Goal: Task Accomplishment & Management: Manage account settings

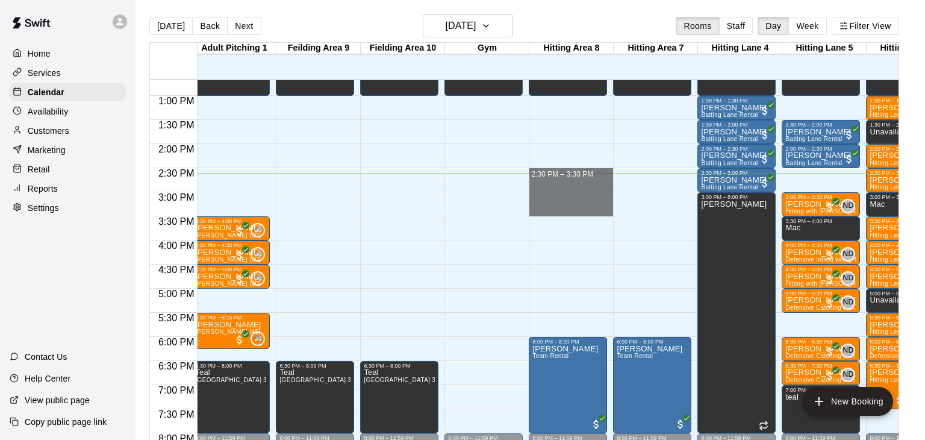
drag, startPoint x: 571, startPoint y: 169, endPoint x: 570, endPoint y: 208, distance: 39.1
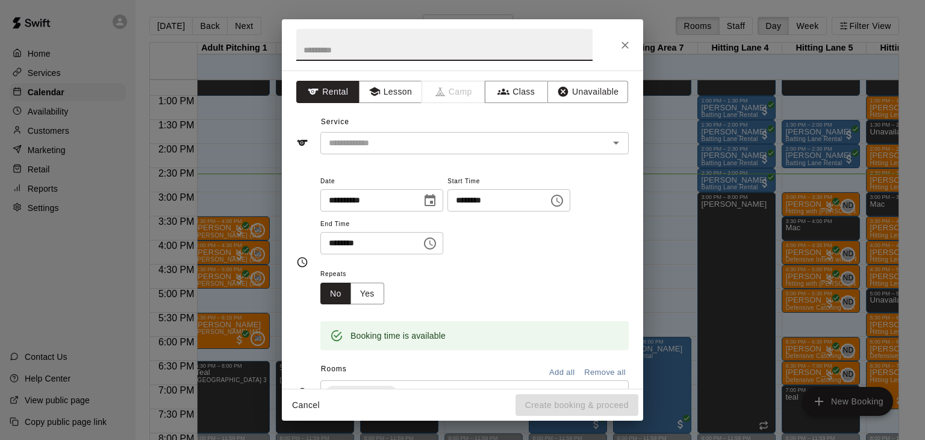
click at [379, 56] on input "text" at bounding box center [444, 45] width 296 height 32
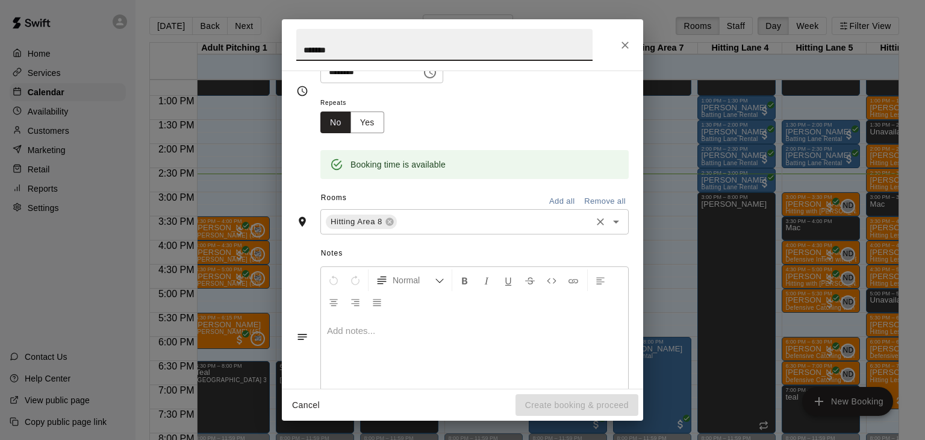
type input "*******"
click at [449, 229] on input "text" at bounding box center [494, 221] width 191 height 15
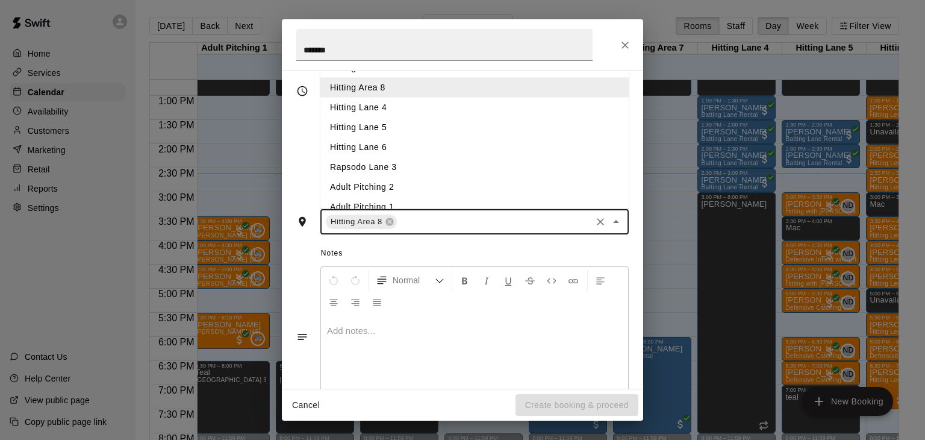
click at [387, 78] on li "Hitting Area 7" at bounding box center [474, 68] width 308 height 20
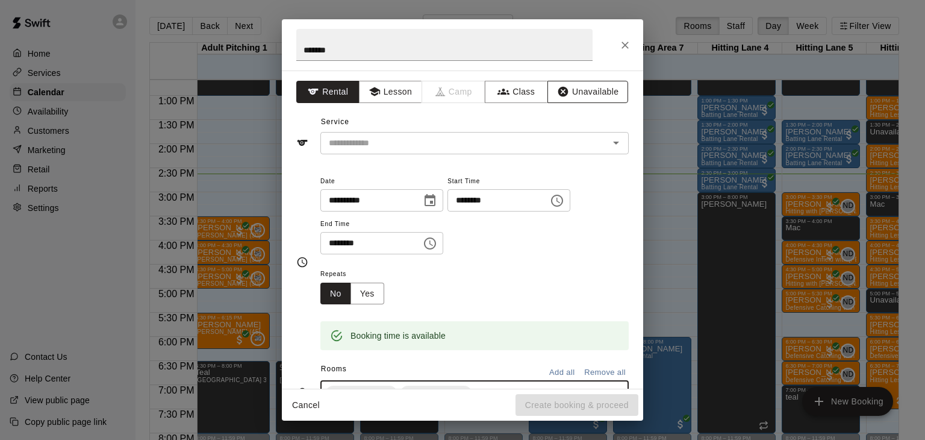
click at [605, 92] on button "Unavailable" at bounding box center [587, 92] width 81 height 22
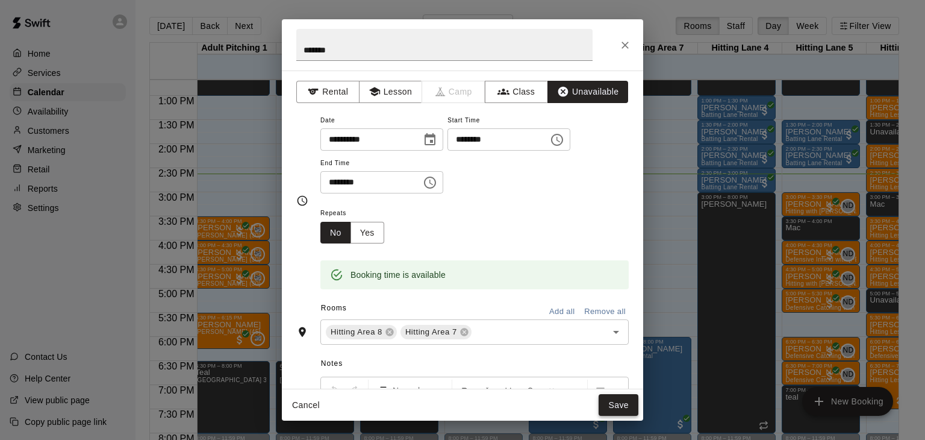
click at [627, 406] on button "Save" at bounding box center [619, 405] width 40 height 22
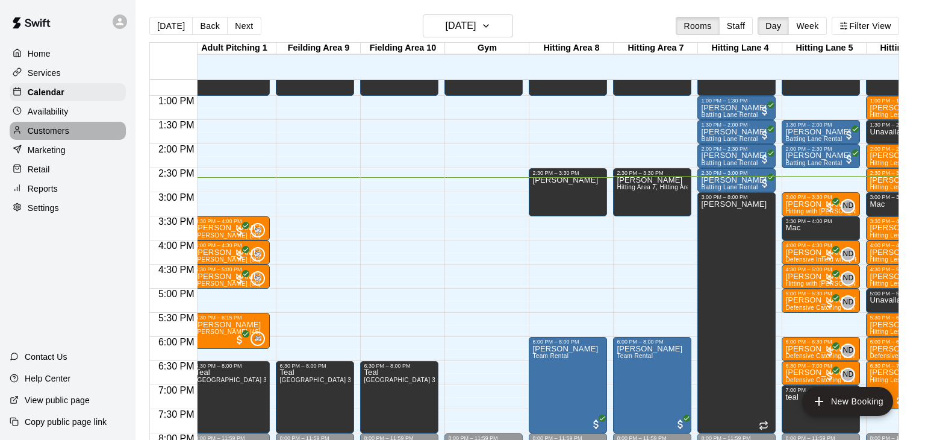
click at [69, 127] on div "Customers" at bounding box center [68, 131] width 116 height 18
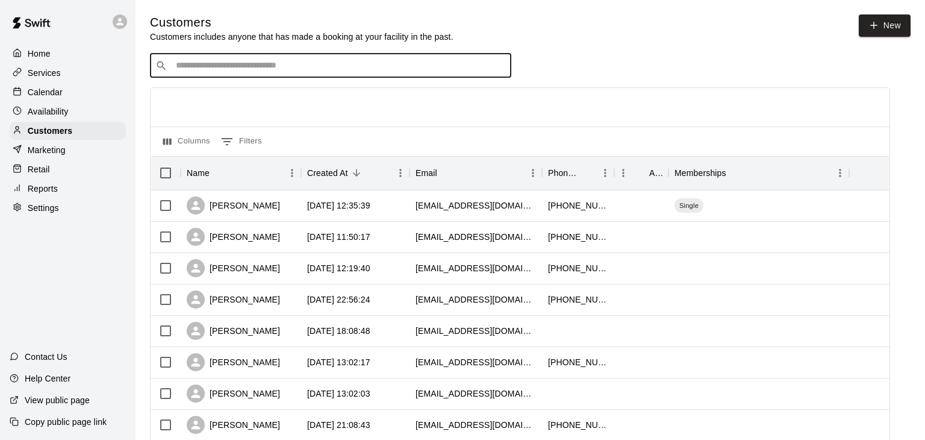
click at [305, 62] on input "Search customers by name or email" at bounding box center [339, 66] width 334 height 12
click at [331, 68] on input "Search customers by name or email" at bounding box center [339, 66] width 334 height 12
click at [315, 65] on input "Search customers by name or email" at bounding box center [339, 66] width 334 height 12
type input "**********"
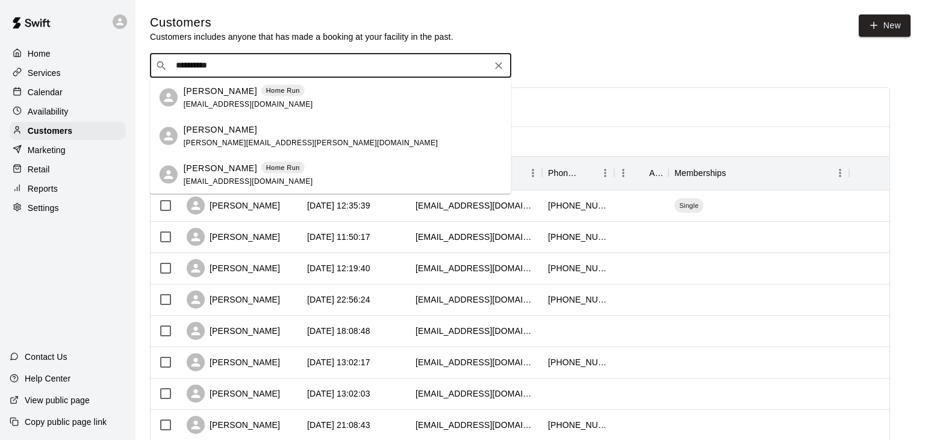
click at [249, 104] on span "[EMAIL_ADDRESS][DOMAIN_NAME]" at bounding box center [248, 103] width 129 height 8
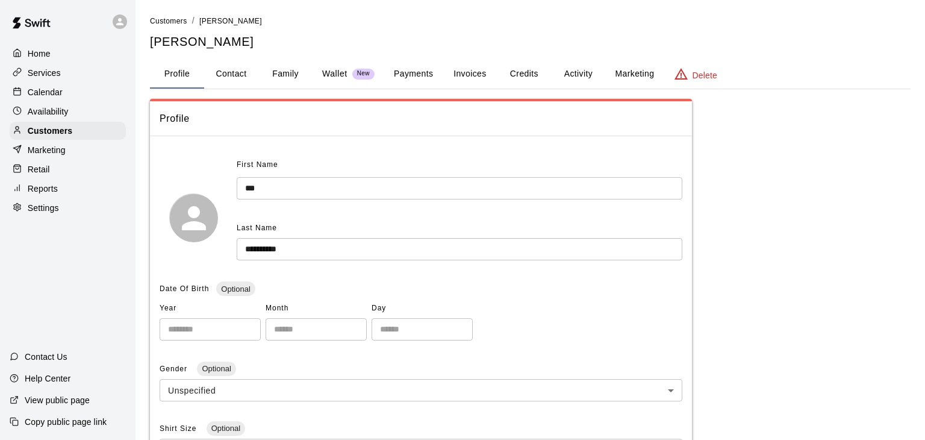
click at [410, 71] on button "Payments" at bounding box center [413, 74] width 58 height 29
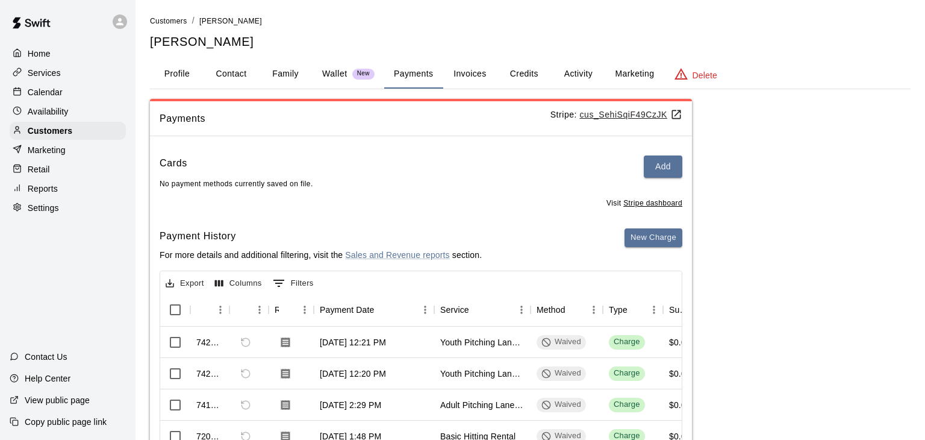
click at [570, 72] on button "Activity" at bounding box center [578, 74] width 54 height 29
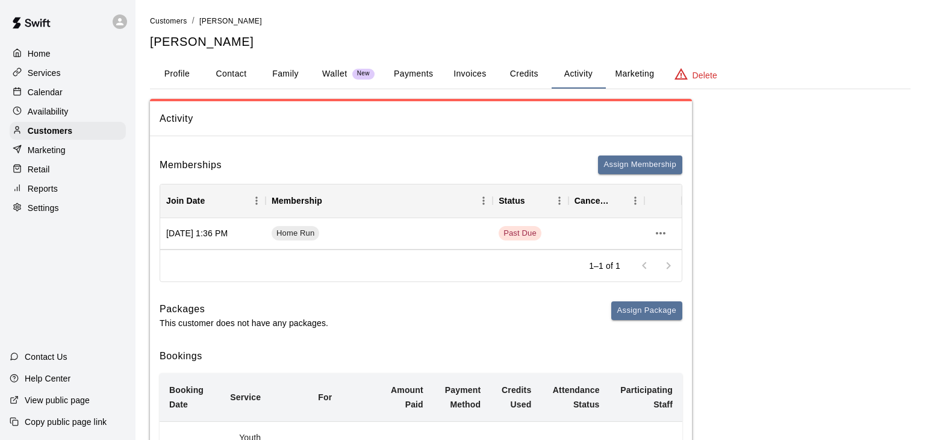
click at [415, 70] on button "Payments" at bounding box center [413, 74] width 58 height 29
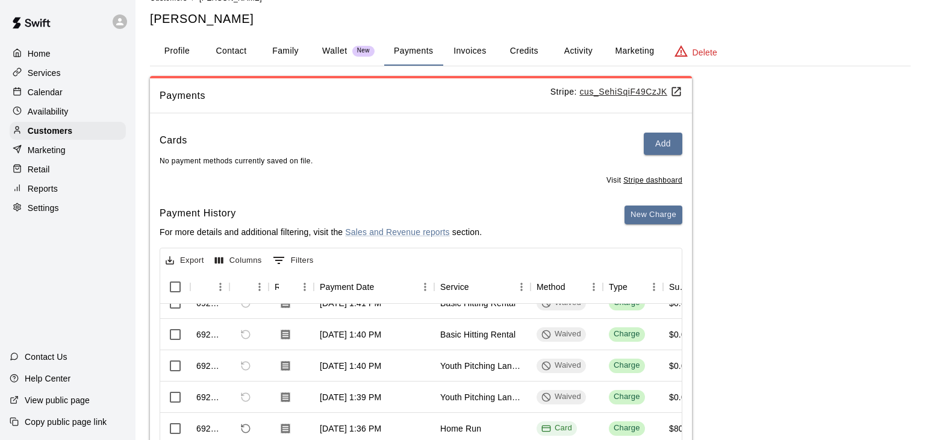
scroll to position [23, 0]
click at [674, 141] on button "Add" at bounding box center [663, 143] width 39 height 22
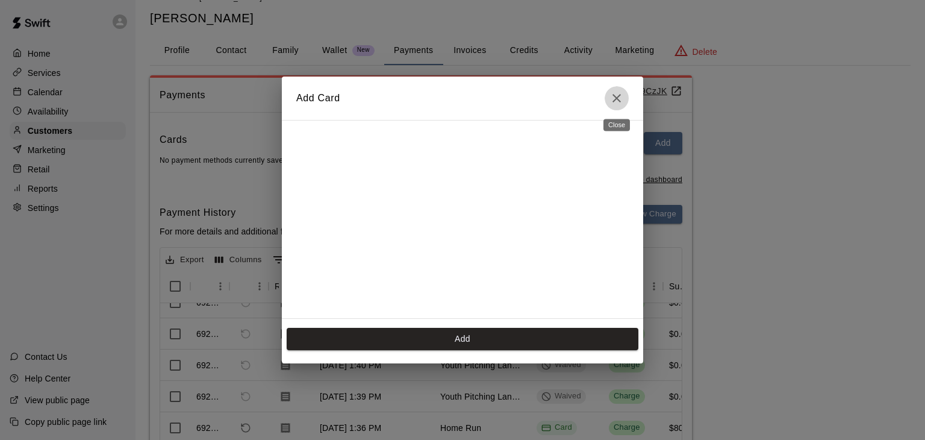
click at [620, 98] on icon "Close" at bounding box center [616, 98] width 14 height 14
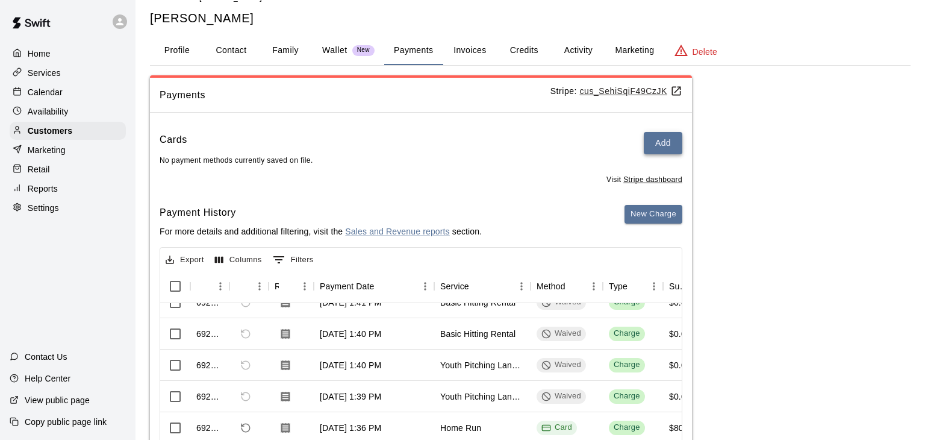
click at [667, 146] on button "Add" at bounding box center [663, 143] width 39 height 22
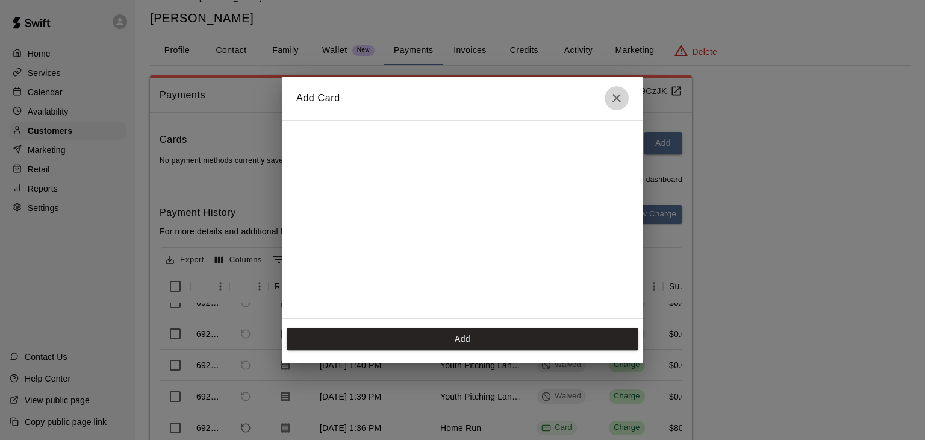
click at [617, 98] on icon "Close" at bounding box center [616, 98] width 8 height 8
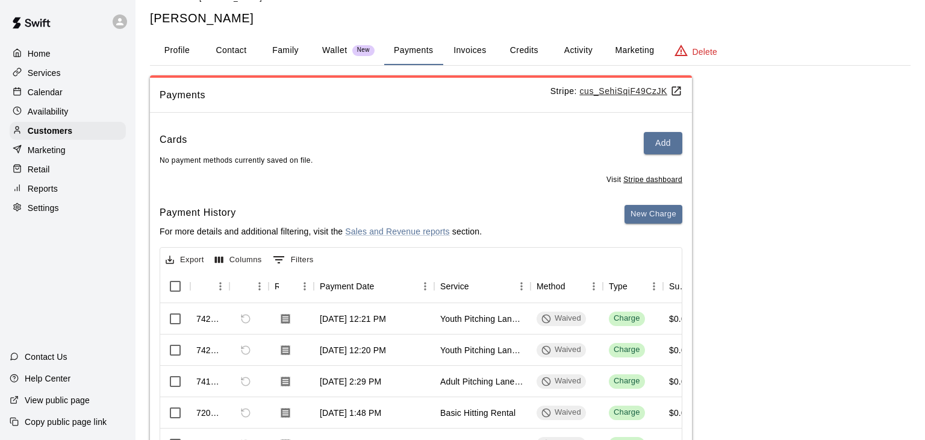
scroll to position [0, 0]
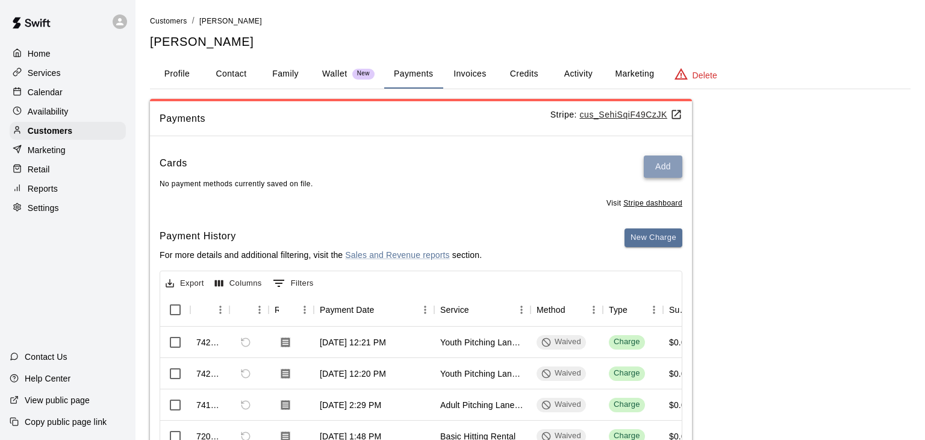
click at [673, 168] on button "Add" at bounding box center [663, 166] width 39 height 22
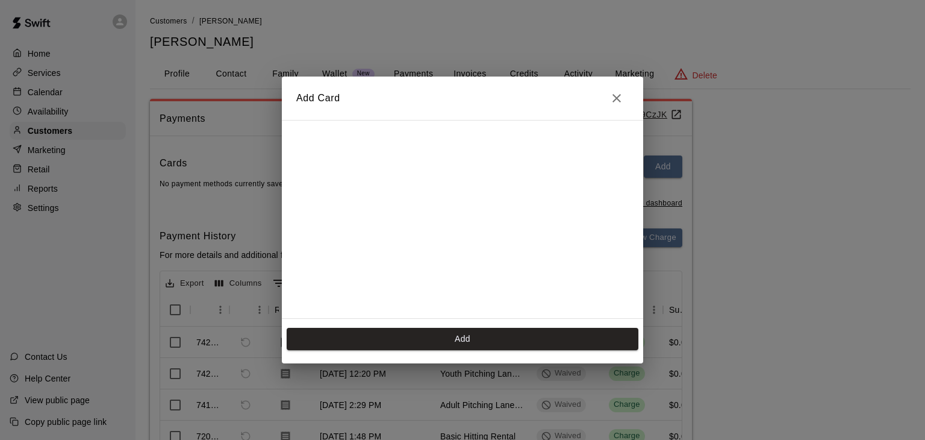
scroll to position [163, 0]
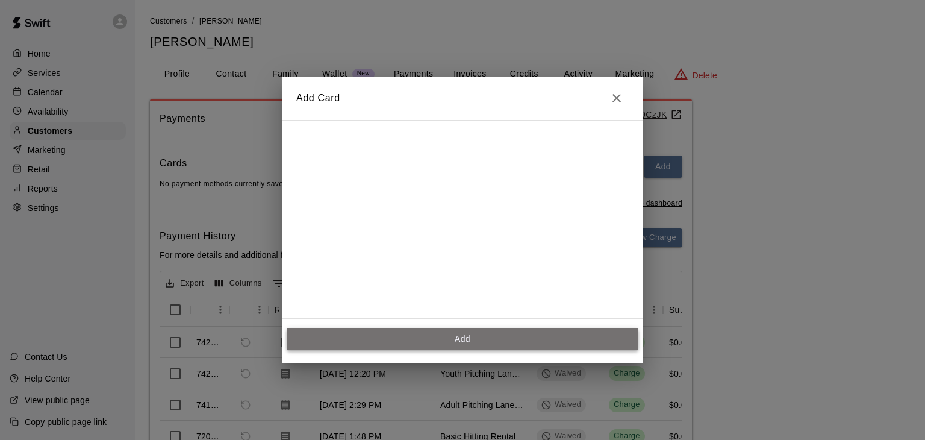
click at [499, 334] on button "Add" at bounding box center [463, 339] width 352 height 22
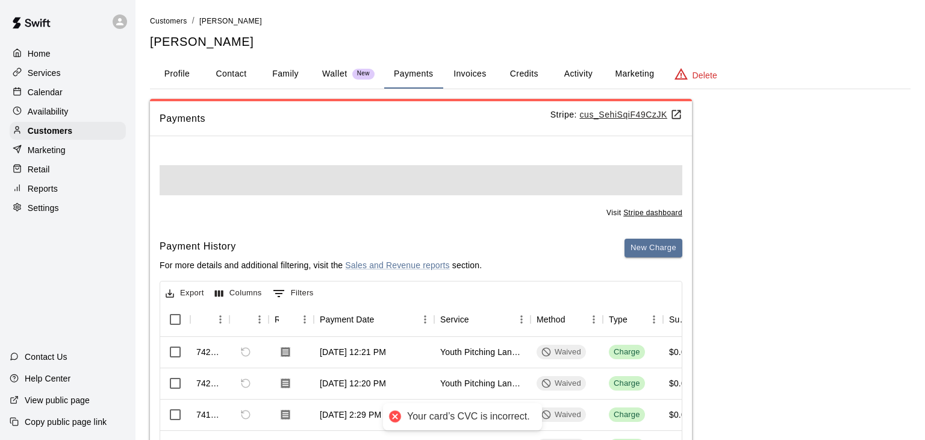
scroll to position [0, 0]
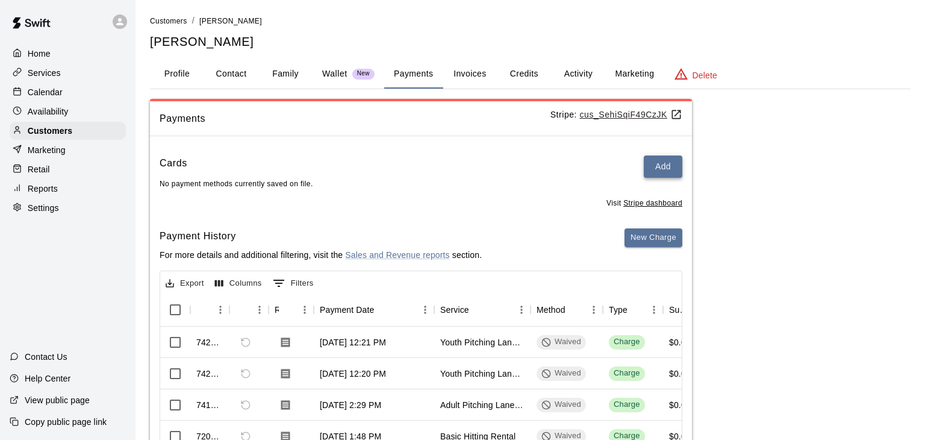
click at [653, 169] on button "Add" at bounding box center [663, 166] width 39 height 22
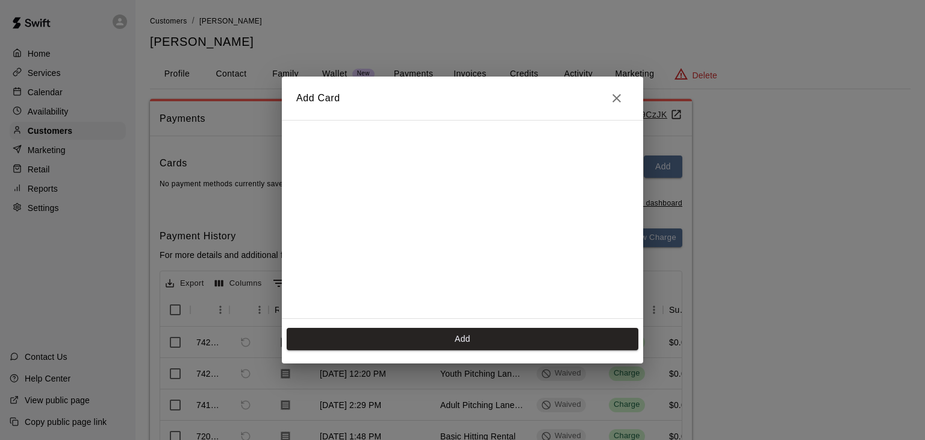
click at [605, 102] on h2 "Add Card" at bounding box center [462, 97] width 361 height 43
click at [617, 98] on icon "Close" at bounding box center [616, 98] width 8 height 8
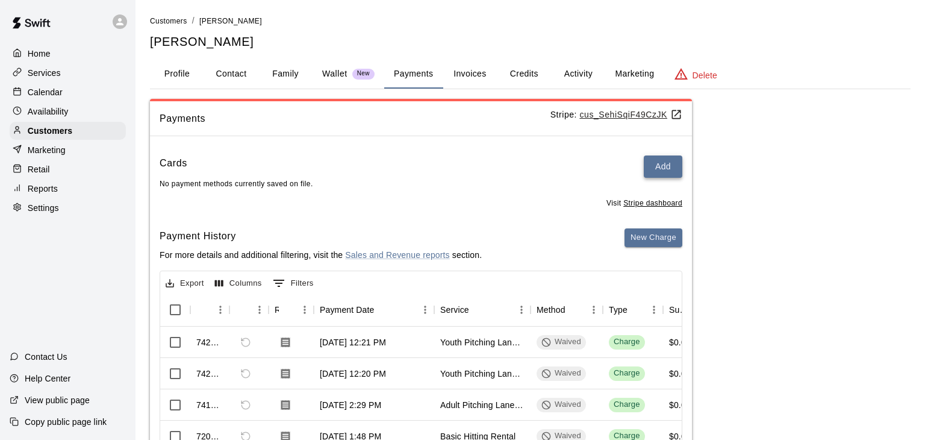
click at [673, 170] on button "Add" at bounding box center [663, 166] width 39 height 22
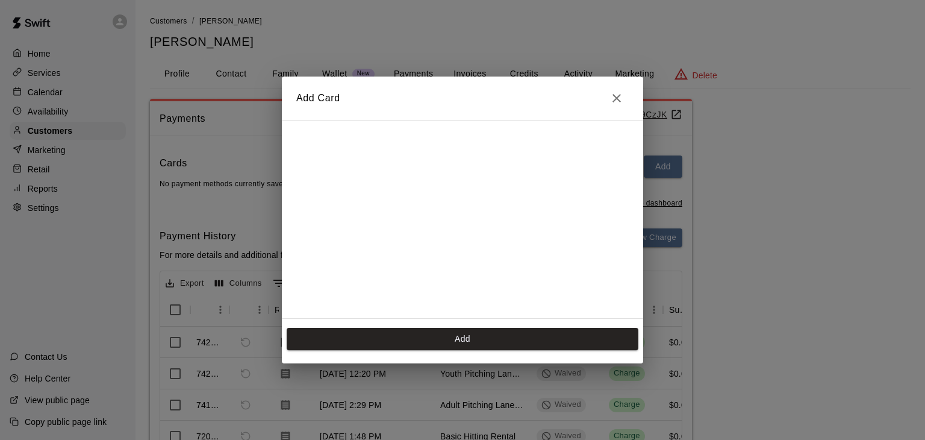
scroll to position [166, 0]
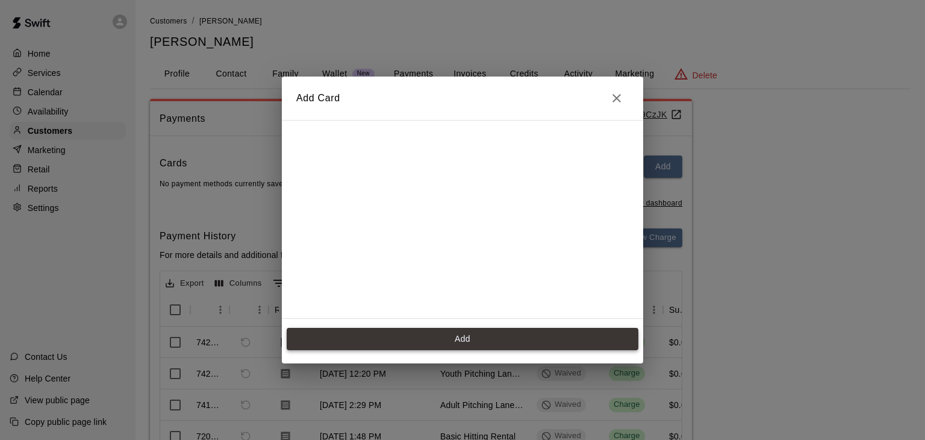
click at [423, 331] on button "Add" at bounding box center [463, 339] width 352 height 22
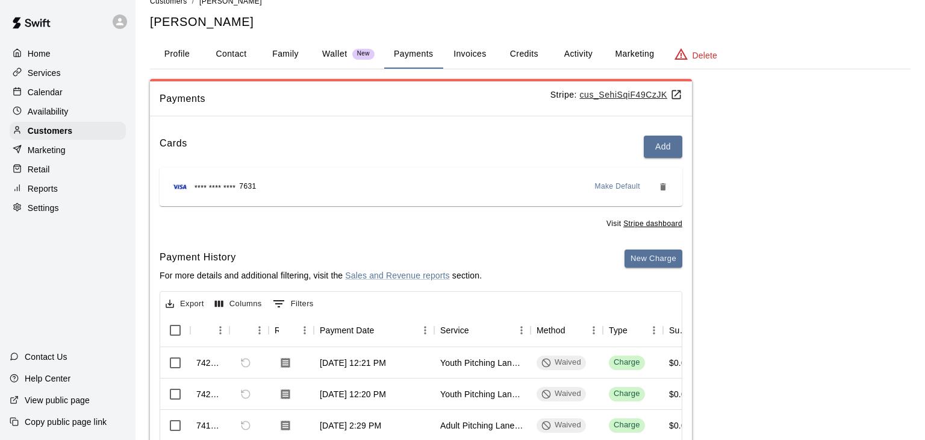
scroll to position [17, 0]
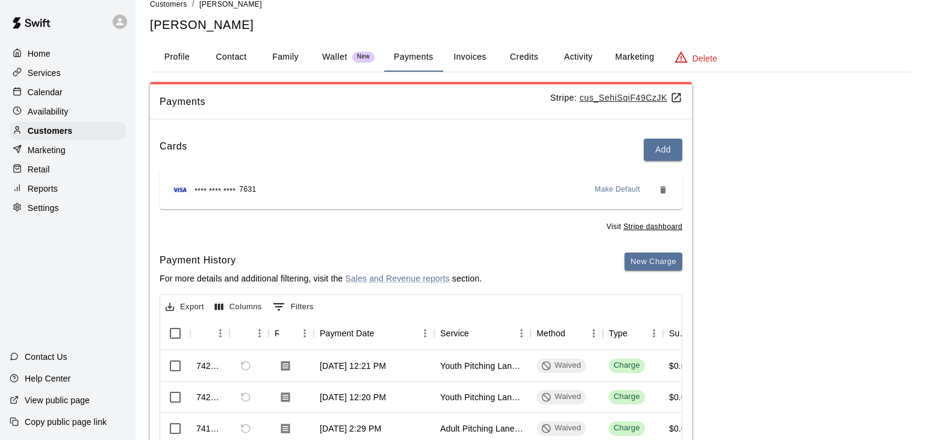
drag, startPoint x: 750, startPoint y: 299, endPoint x: 741, endPoint y: 362, distance: 63.8
click at [741, 362] on div "Payments Stripe: cus_SehiSqiF49CzJK Cards Add **** **** **** 7631 Make Default …" at bounding box center [530, 325] width 761 height 486
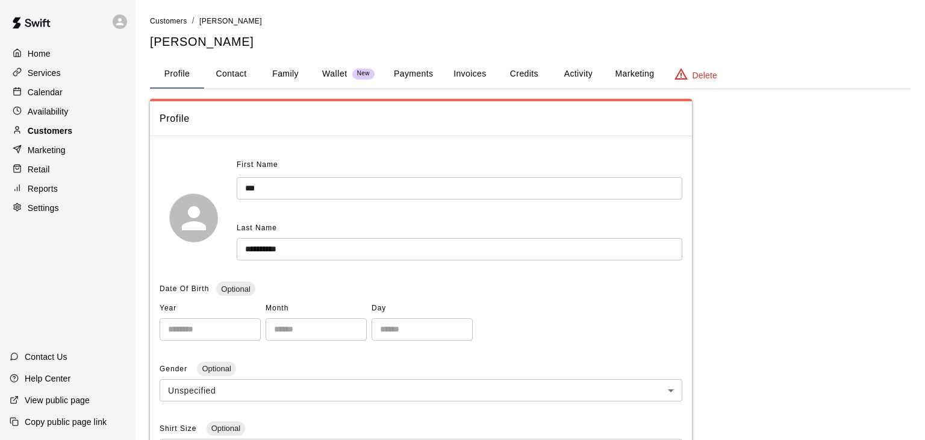
click at [61, 129] on p "Customers" at bounding box center [50, 131] width 45 height 12
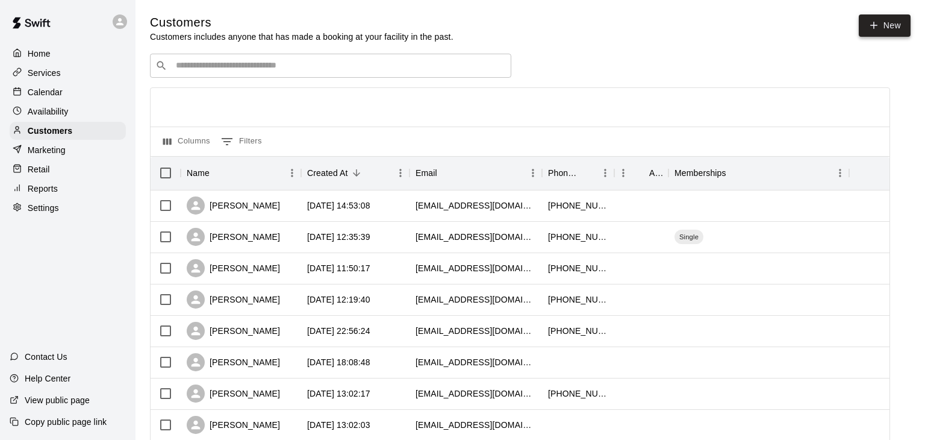
click at [888, 24] on link "New" at bounding box center [885, 25] width 52 height 22
select select "**"
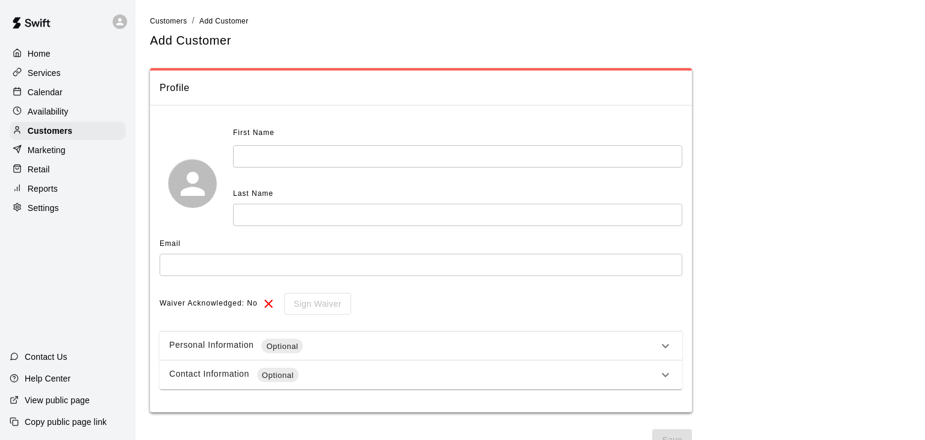
click at [394, 159] on input "text" at bounding box center [457, 156] width 449 height 22
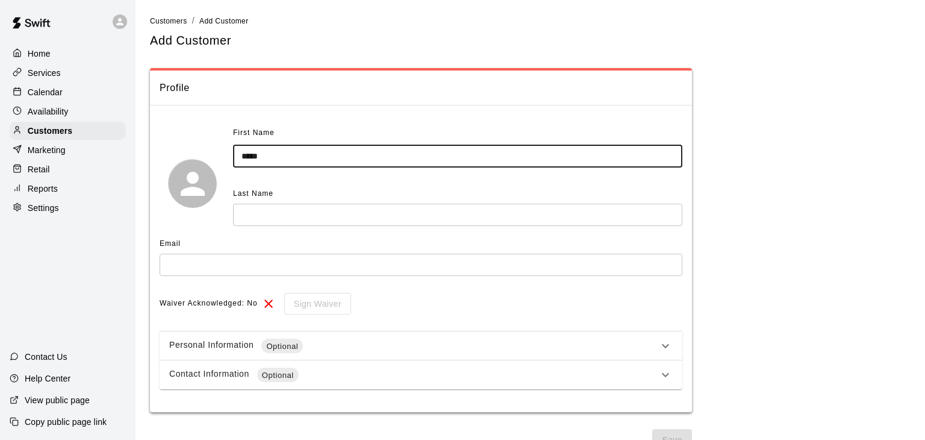
type input "*****"
click at [381, 214] on input "text" at bounding box center [457, 215] width 449 height 22
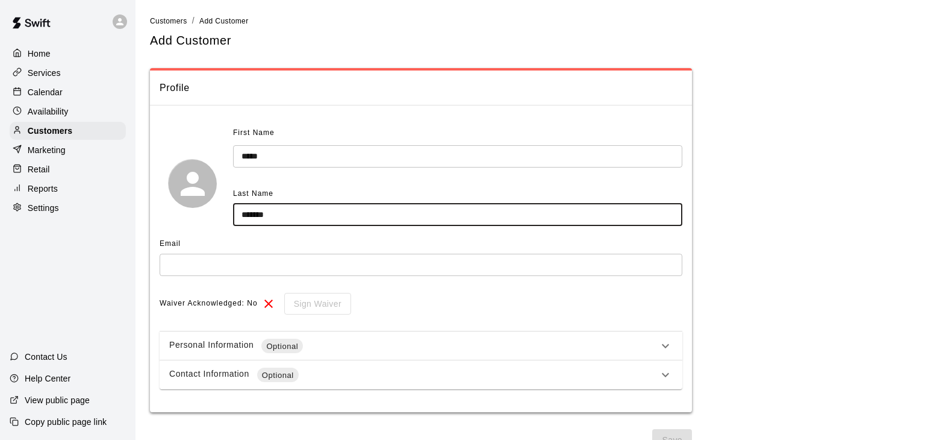
type input "*******"
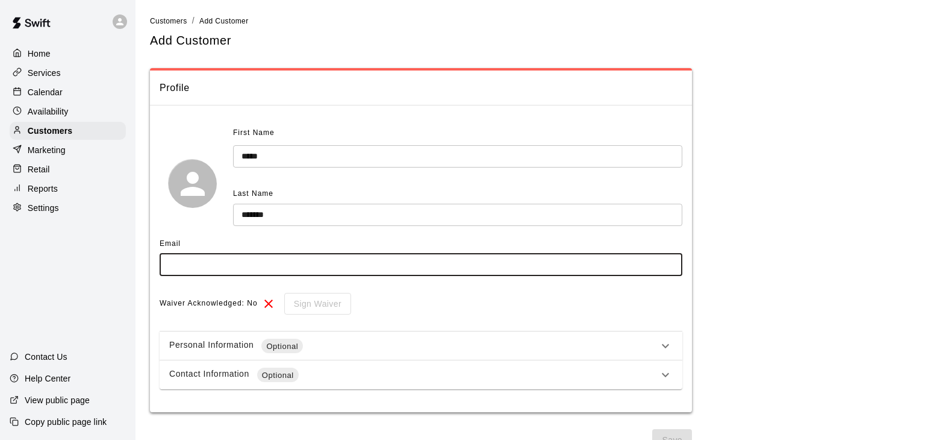
click at [292, 267] on input "text" at bounding box center [421, 265] width 523 height 22
type input "**********"
click at [675, 435] on button "Save" at bounding box center [672, 440] width 40 height 22
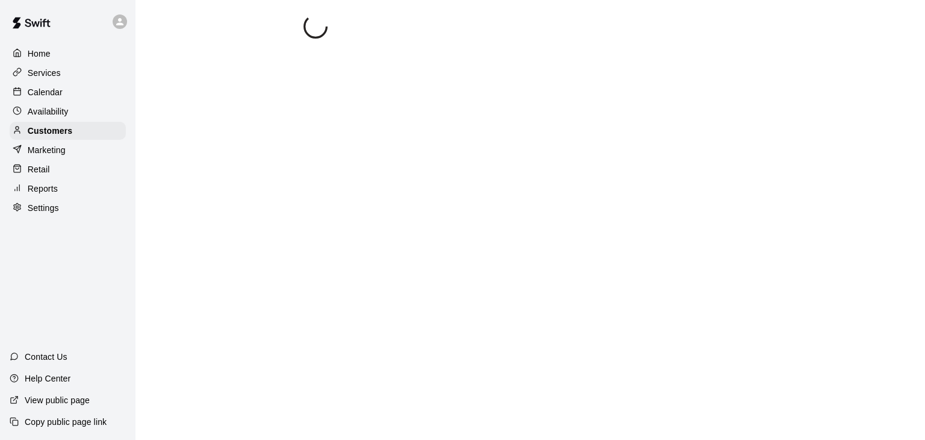
select select "**"
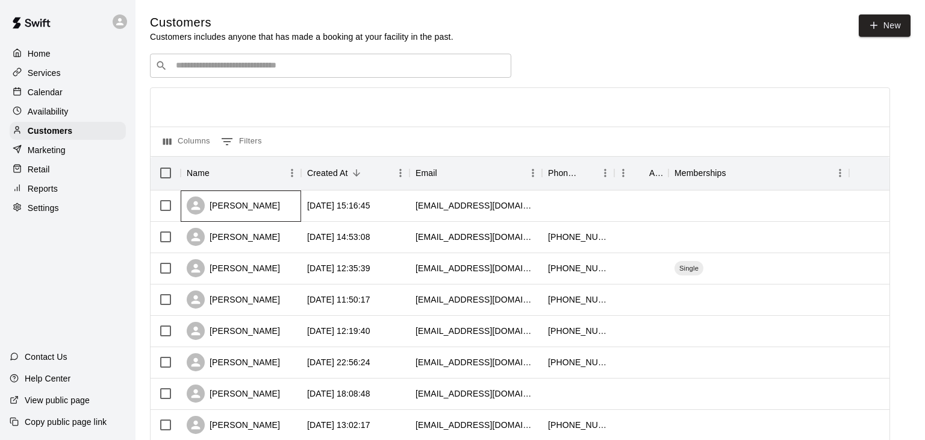
click at [284, 202] on div "Jason Mahurin" at bounding box center [241, 205] width 120 height 31
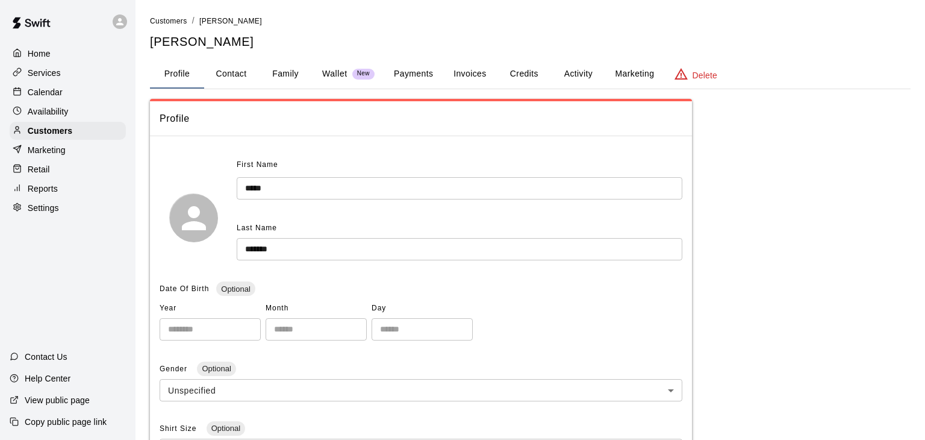
click at [400, 75] on button "Payments" at bounding box center [413, 74] width 58 height 29
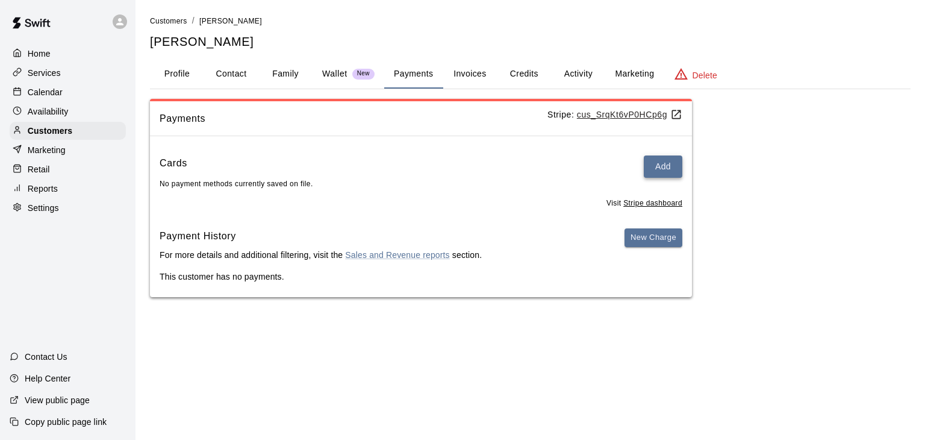
click at [658, 163] on button "Add" at bounding box center [663, 166] width 39 height 22
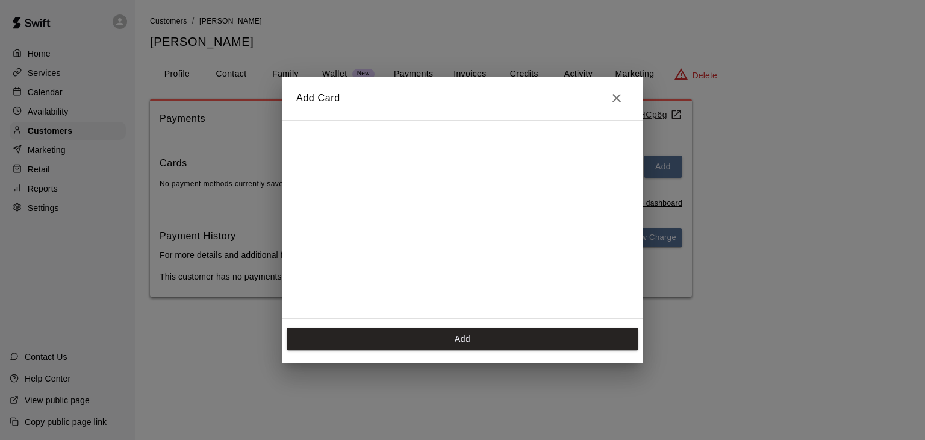
scroll to position [166, 0]
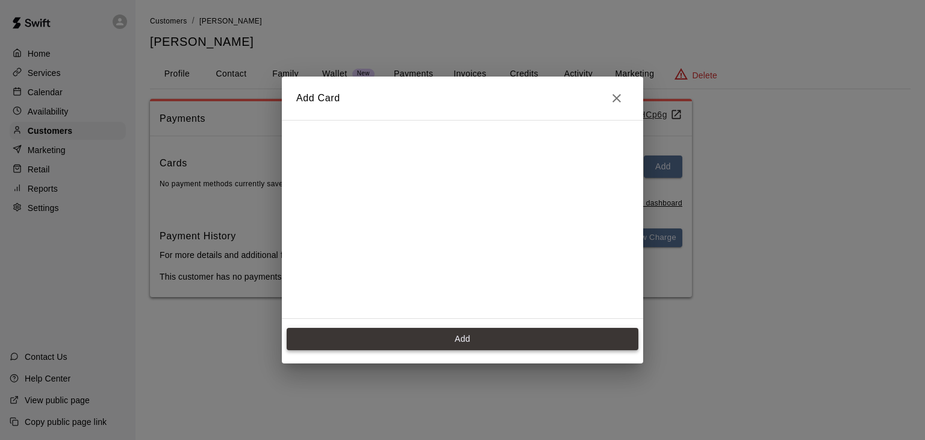
click at [388, 341] on button "Add" at bounding box center [463, 339] width 352 height 22
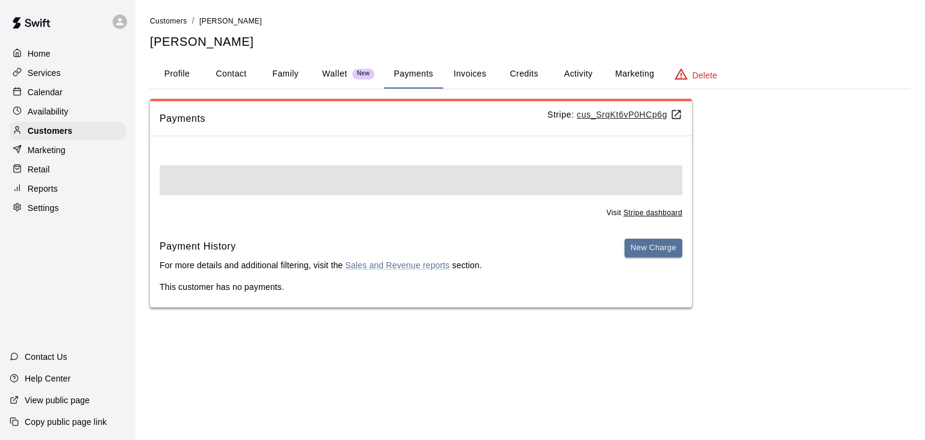
scroll to position [0, 0]
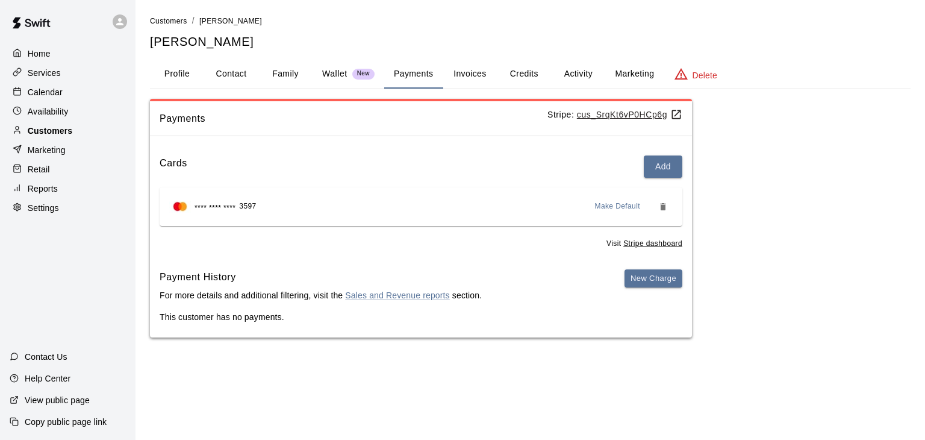
click at [42, 127] on p "Customers" at bounding box center [50, 131] width 45 height 12
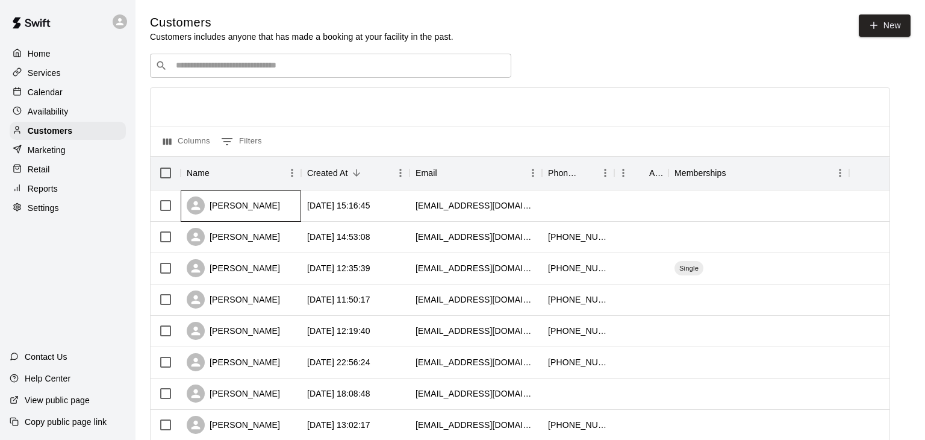
click at [296, 207] on div "Jason Mahurin" at bounding box center [241, 205] width 120 height 31
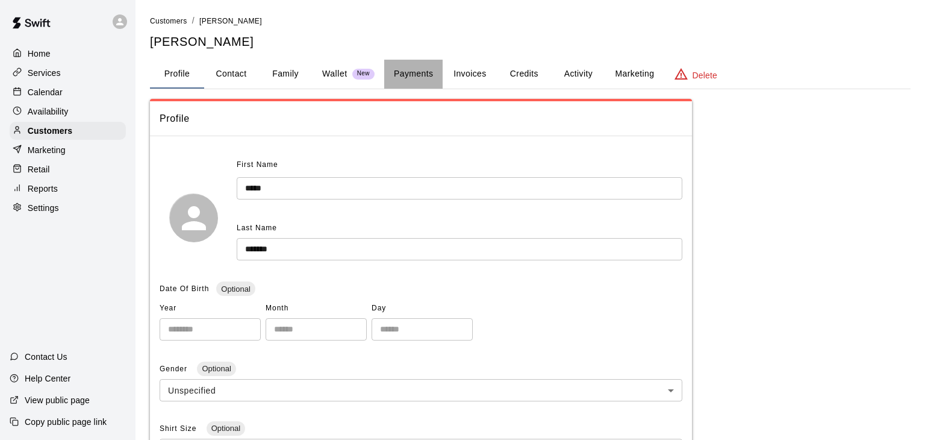
click at [429, 71] on button "Payments" at bounding box center [413, 74] width 58 height 29
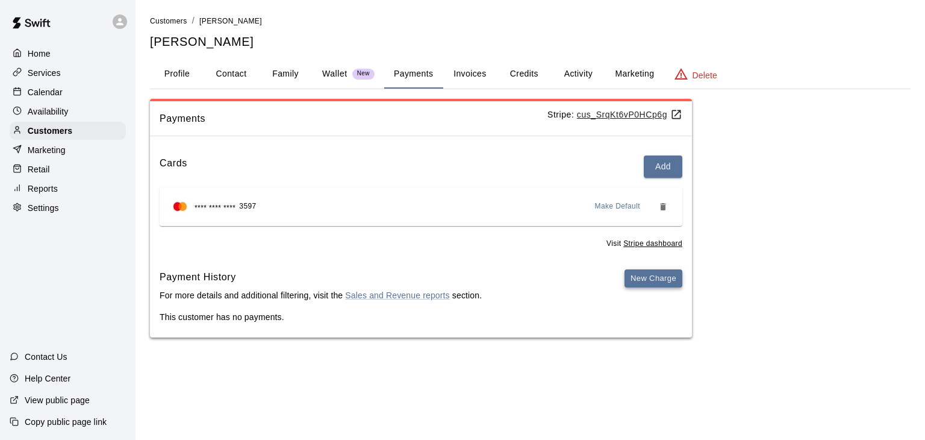
click at [655, 277] on button "New Charge" at bounding box center [653, 278] width 58 height 19
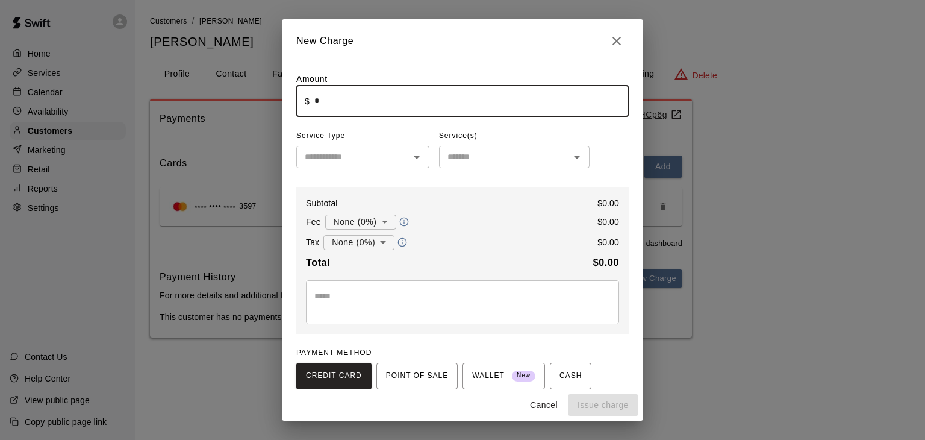
click at [351, 101] on input "*" at bounding box center [471, 101] width 314 height 32
click at [355, 157] on input "text" at bounding box center [353, 156] width 106 height 15
type input "*****"
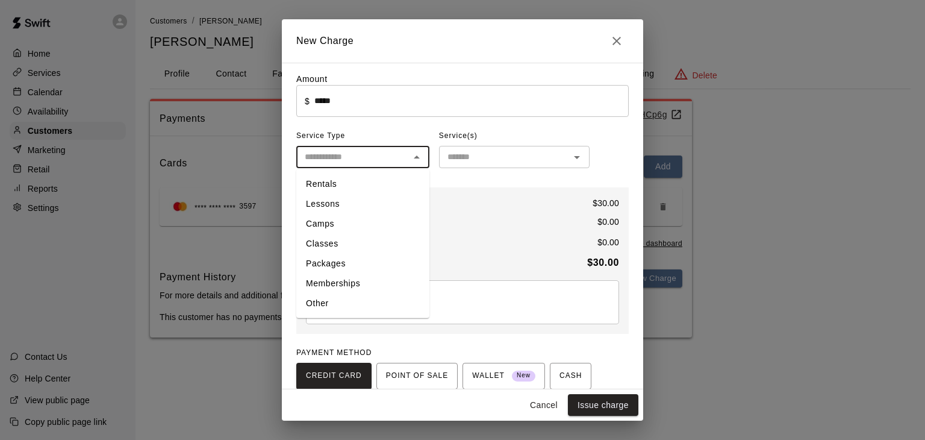
click at [341, 179] on li "Rentals" at bounding box center [362, 184] width 133 height 20
type input "*******"
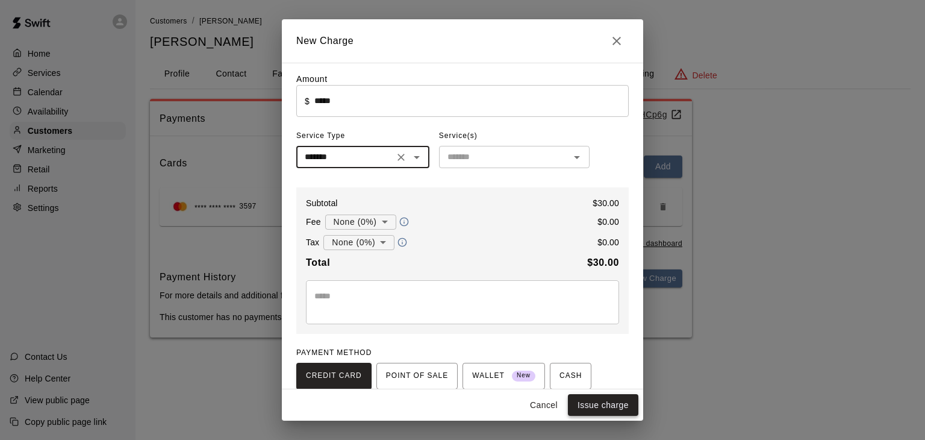
click at [596, 402] on button "Issue charge" at bounding box center [603, 405] width 70 height 22
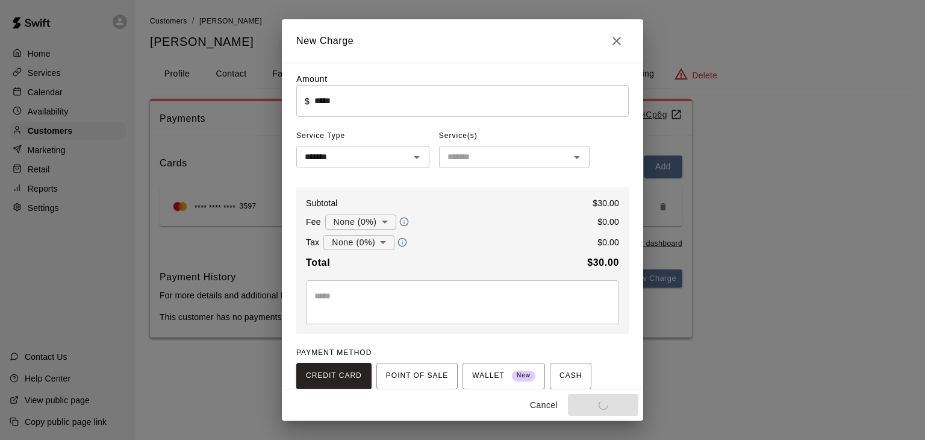
type input "*"
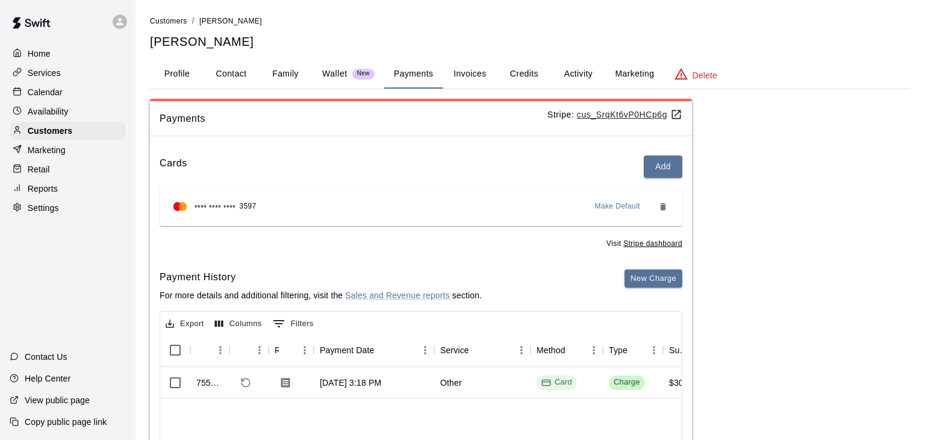
click at [558, 93] on div "Customers / Jason Mahurin Jason Mahurin Profile Contact Family Wallet New Payme…" at bounding box center [530, 299] width 761 height 570
click at [42, 90] on p "Calendar" at bounding box center [45, 92] width 35 height 12
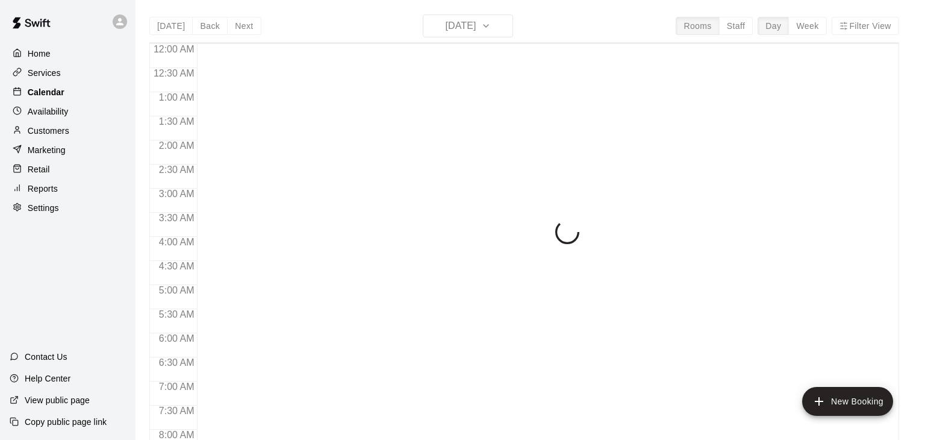
scroll to position [742, 0]
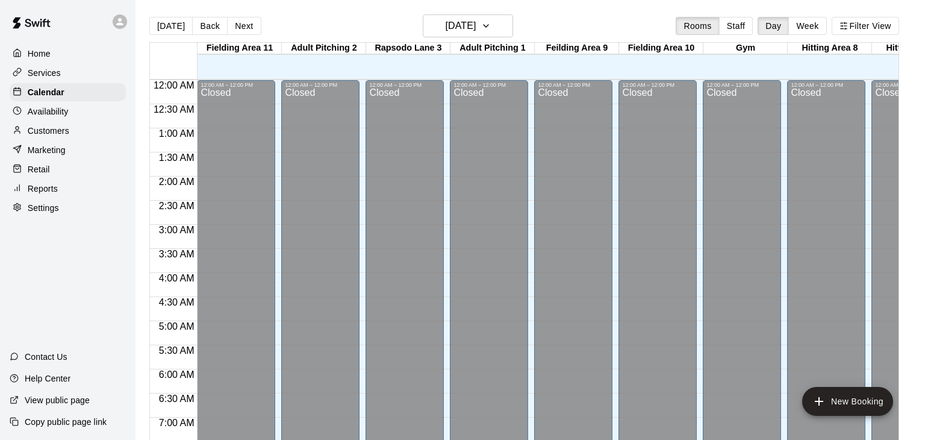
scroll to position [746, 0]
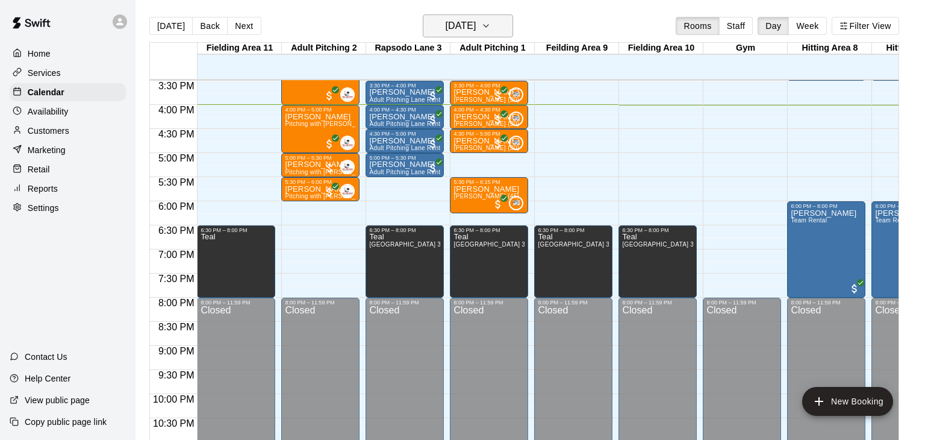
click at [491, 28] on icon "button" at bounding box center [486, 26] width 10 height 14
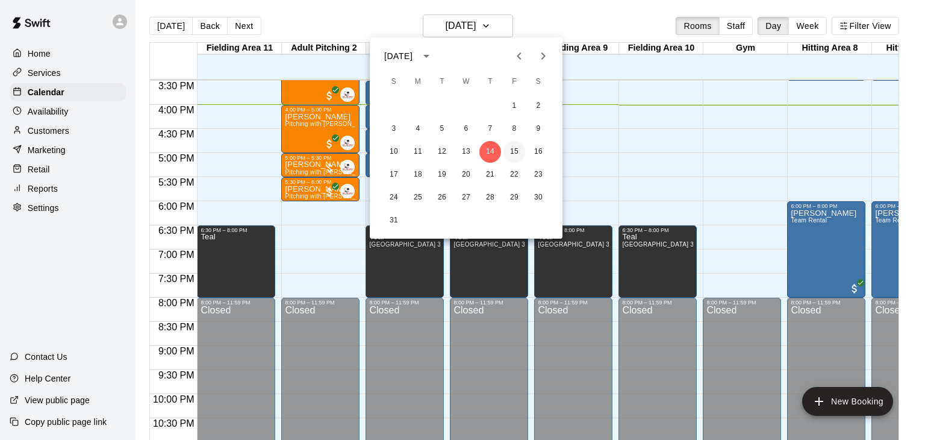
click at [514, 152] on button "15" at bounding box center [514, 152] width 22 height 22
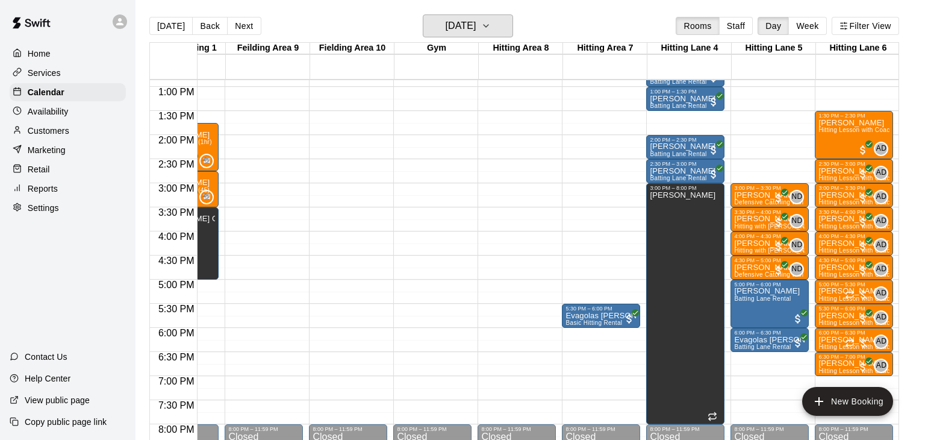
scroll to position [618, 310]
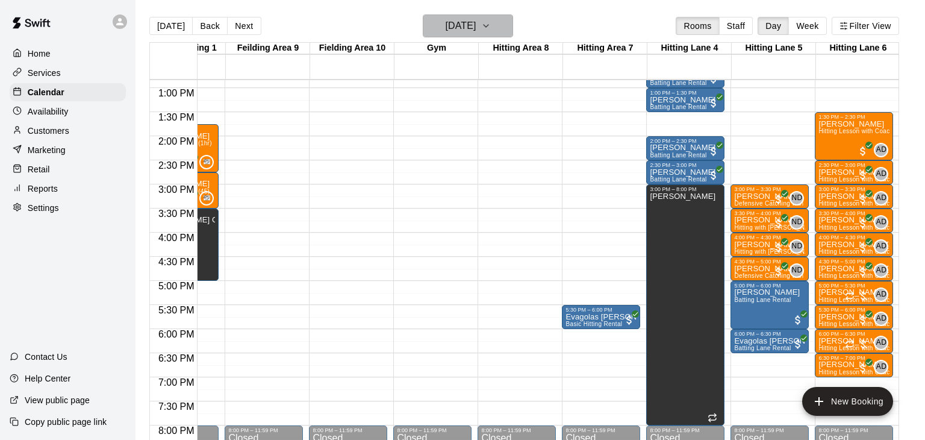
click at [491, 20] on icon "button" at bounding box center [486, 26] width 10 height 14
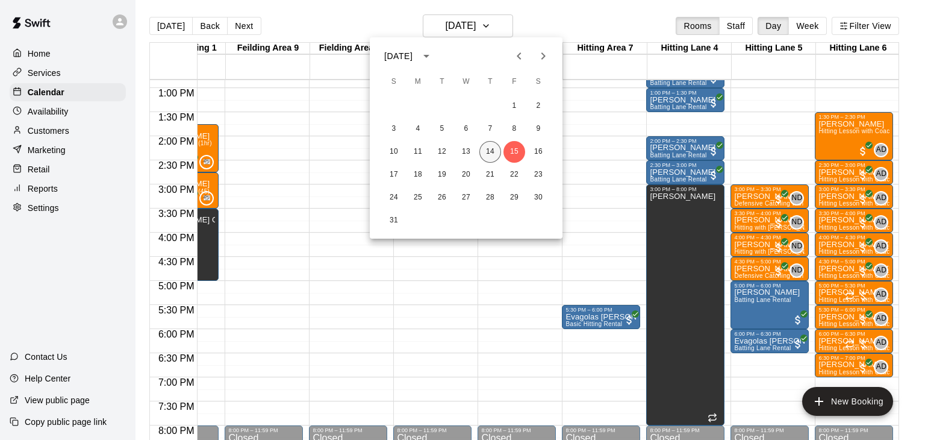
click at [490, 149] on button "14" at bounding box center [490, 152] width 22 height 22
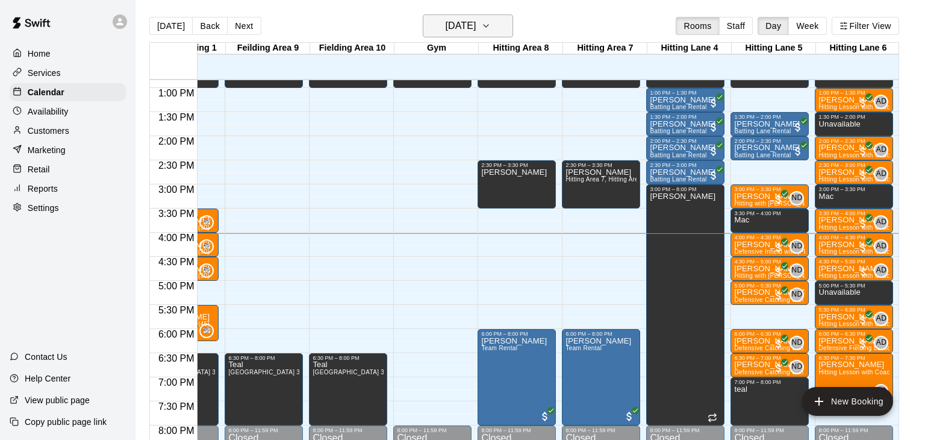
click at [488, 25] on icon "button" at bounding box center [486, 26] width 5 height 2
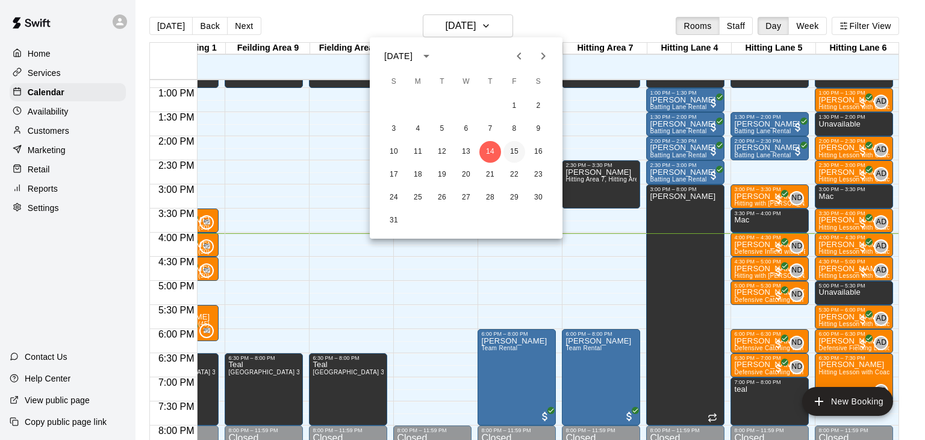
click at [518, 156] on button "15" at bounding box center [514, 152] width 22 height 22
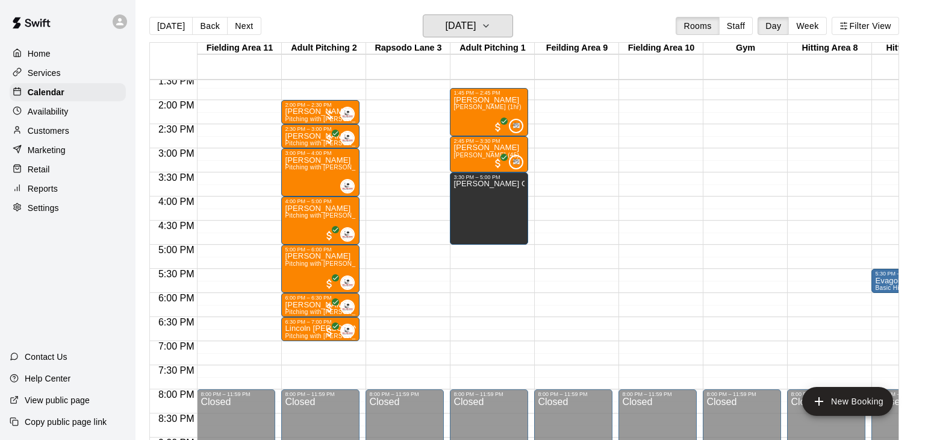
scroll to position [0, 0]
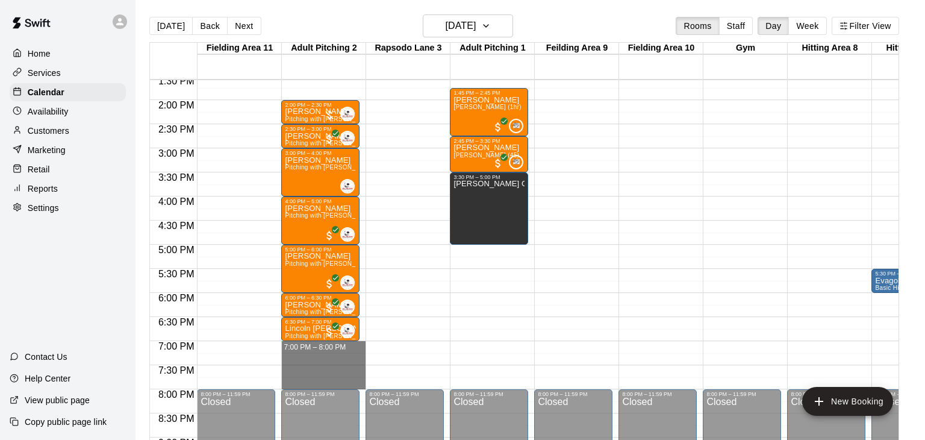
drag, startPoint x: 325, startPoint y: 342, endPoint x: 330, endPoint y: 386, distance: 44.2
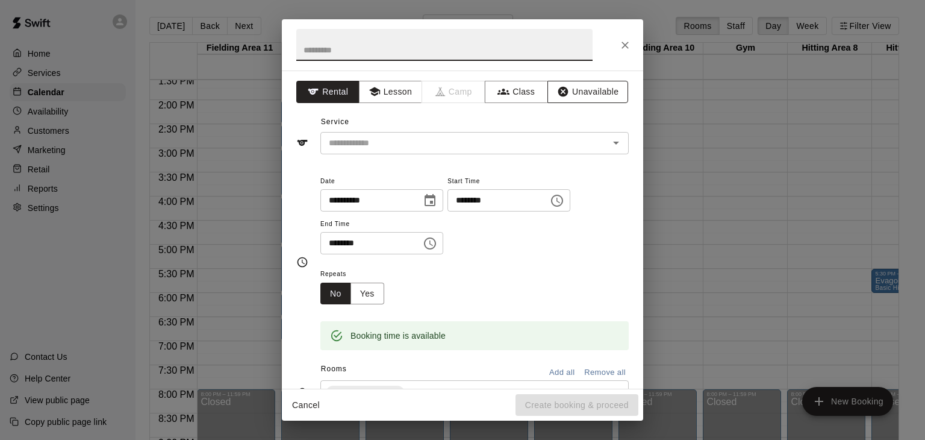
click at [582, 94] on button "Unavailable" at bounding box center [587, 92] width 81 height 22
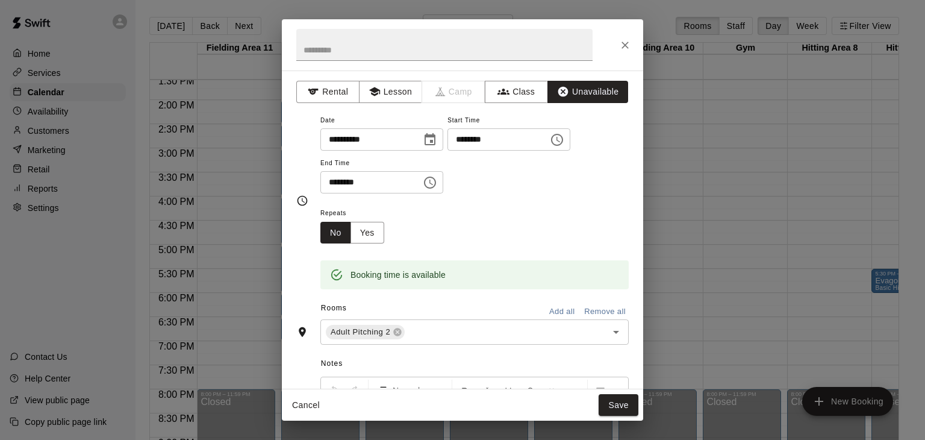
click at [568, 321] on button "Add all" at bounding box center [562, 311] width 39 height 19
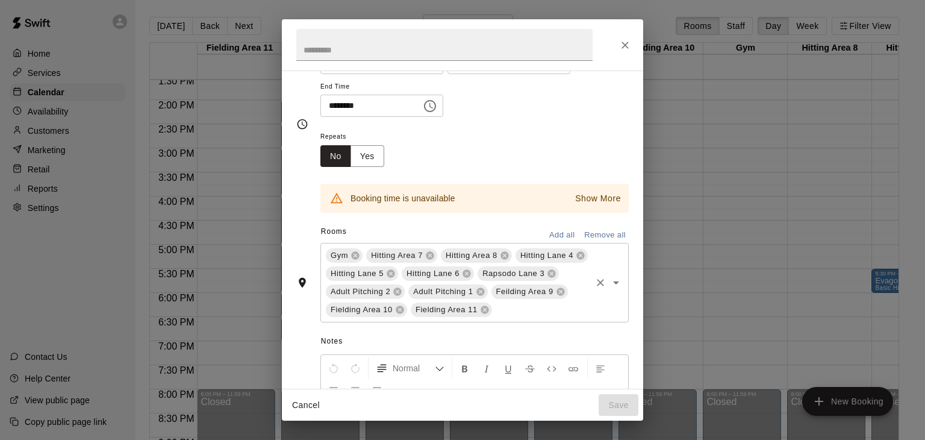
scroll to position [77, 0]
click at [576, 260] on icon at bounding box center [581, 255] width 10 height 10
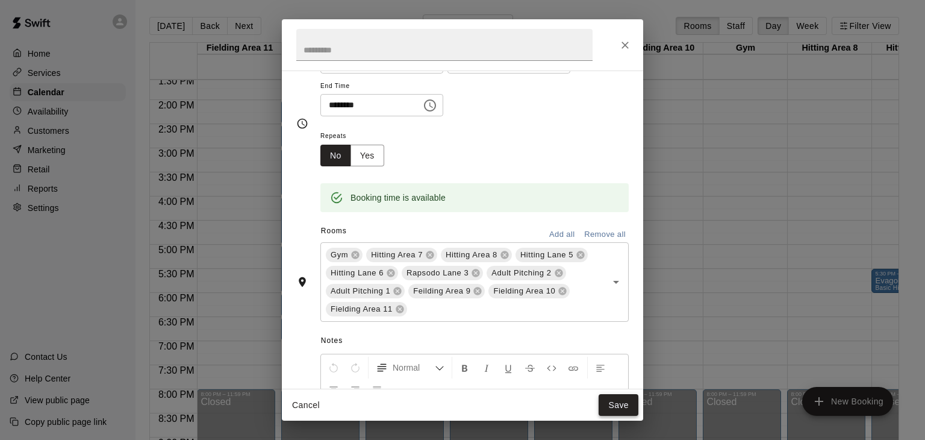
click at [627, 403] on button "Save" at bounding box center [619, 405] width 40 height 22
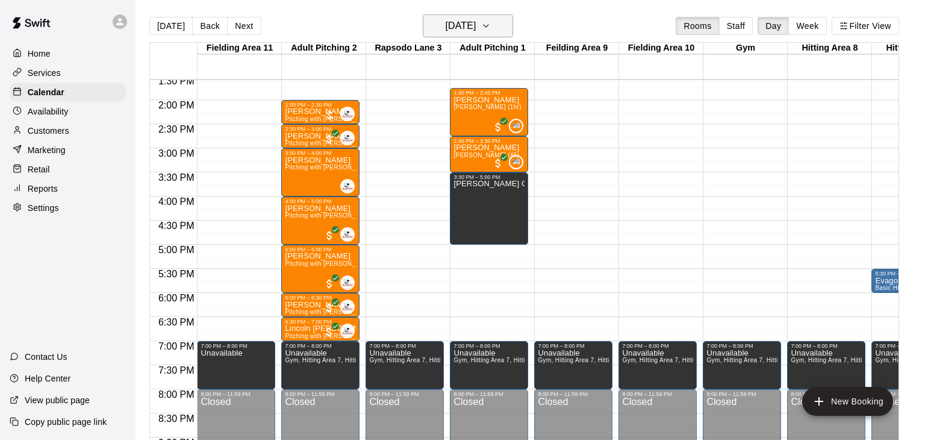
click at [491, 25] on icon "button" at bounding box center [486, 26] width 10 height 14
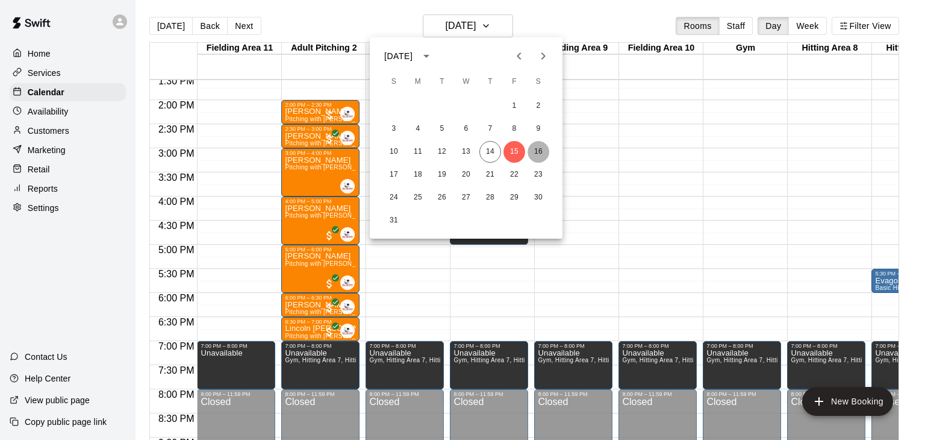
click at [537, 150] on button "16" at bounding box center [539, 152] width 22 height 22
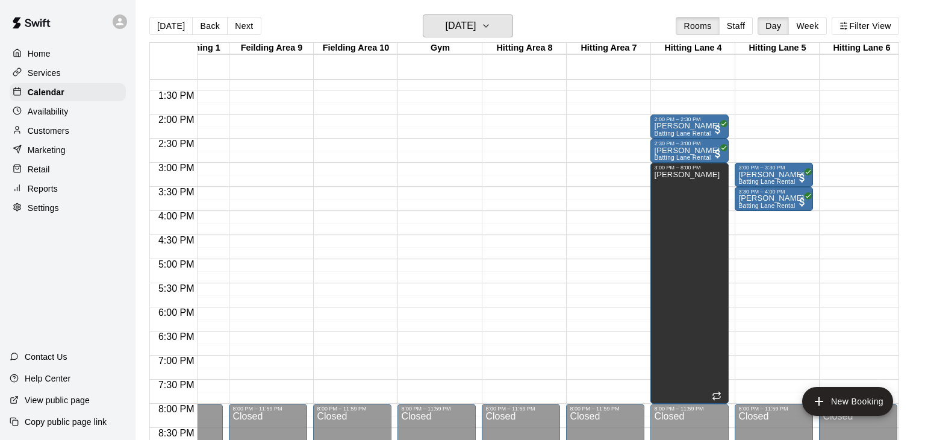
scroll to position [641, 305]
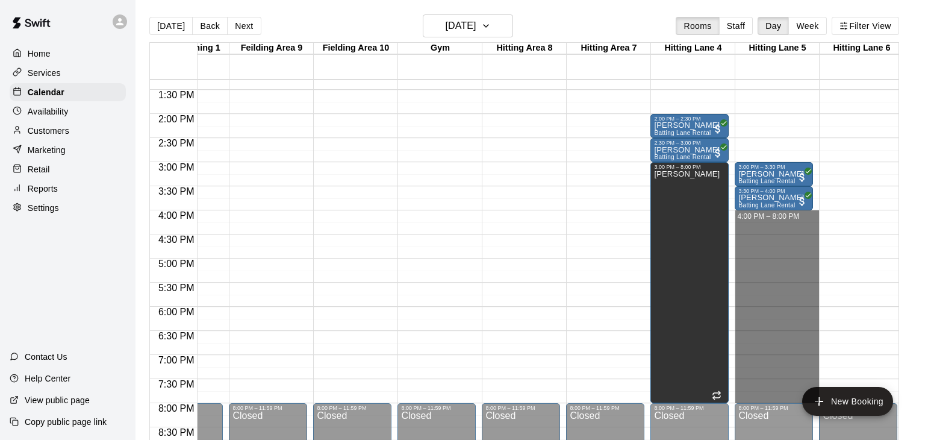
drag, startPoint x: 756, startPoint y: 211, endPoint x: 760, endPoint y: 398, distance: 186.7
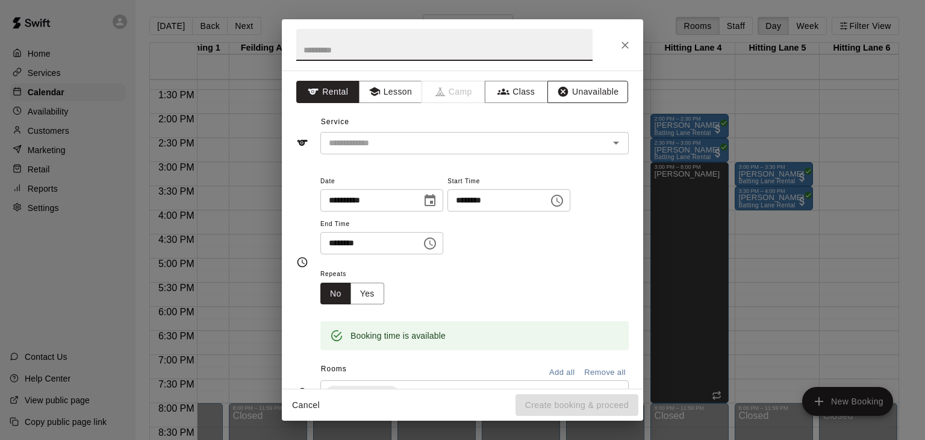
click at [587, 93] on button "Unavailable" at bounding box center [587, 92] width 81 height 22
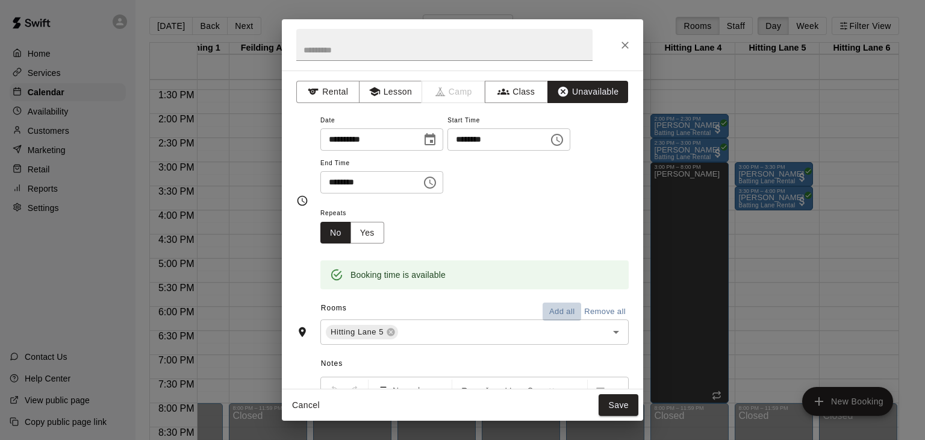
click at [564, 321] on button "Add all" at bounding box center [562, 311] width 39 height 19
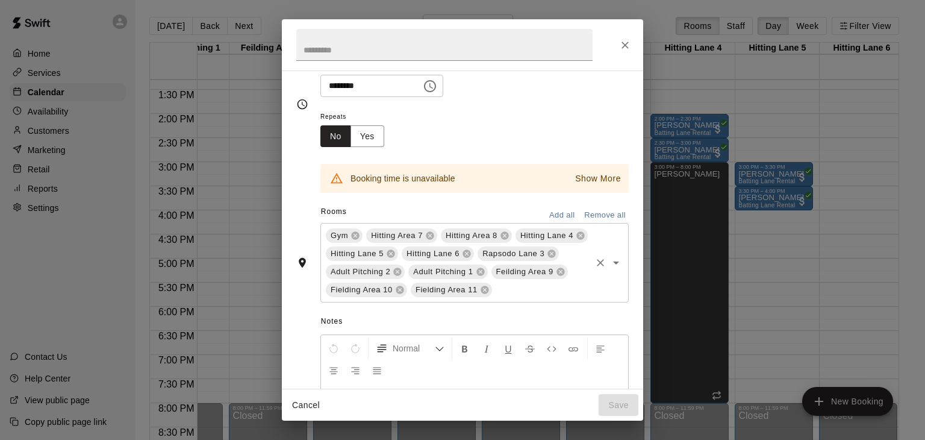
scroll to position [95, 0]
click at [576, 241] on icon at bounding box center [580, 237] width 8 height 8
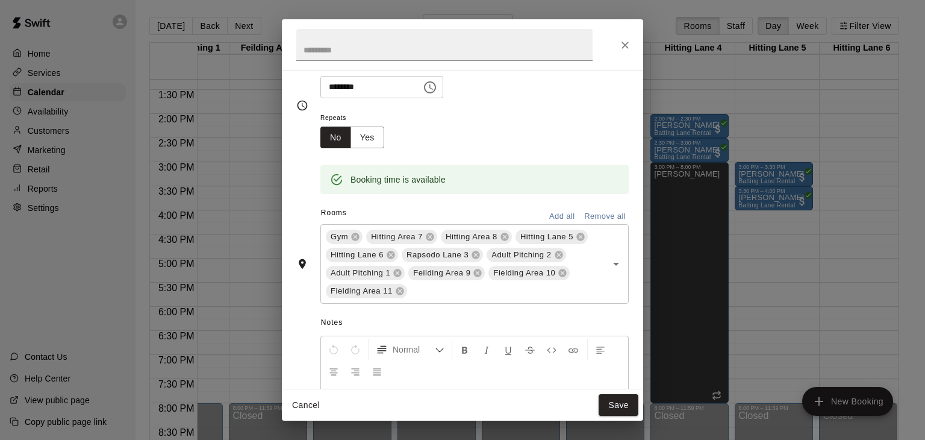
click at [447, 55] on input "********" at bounding box center [493, 44] width 93 height 22
type input "********"
click at [624, 401] on button "Save" at bounding box center [619, 405] width 40 height 22
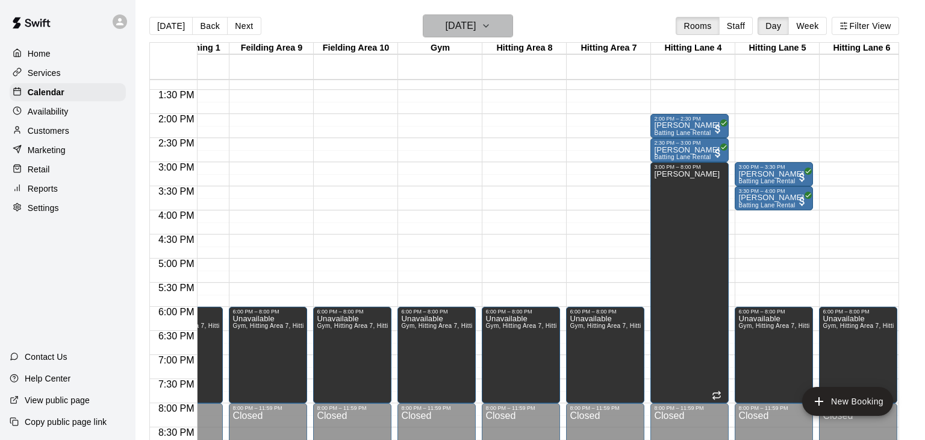
click at [498, 21] on button "Saturday Aug 16" at bounding box center [468, 25] width 90 height 23
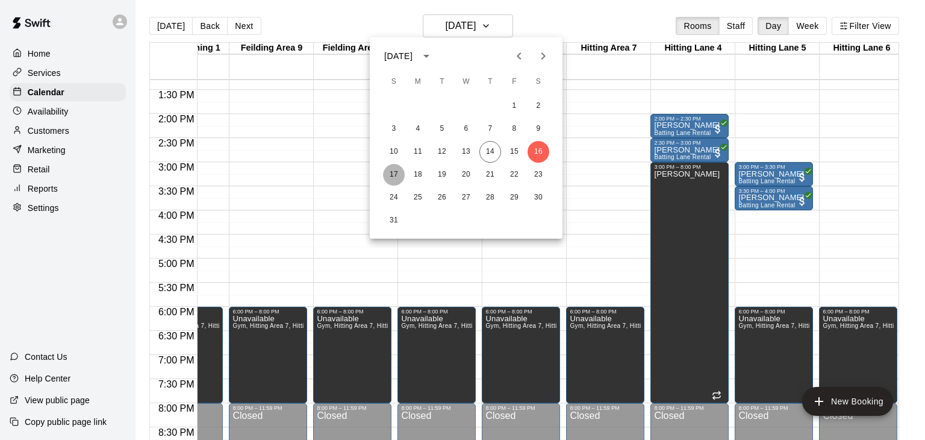
click at [395, 176] on button "17" at bounding box center [394, 175] width 22 height 22
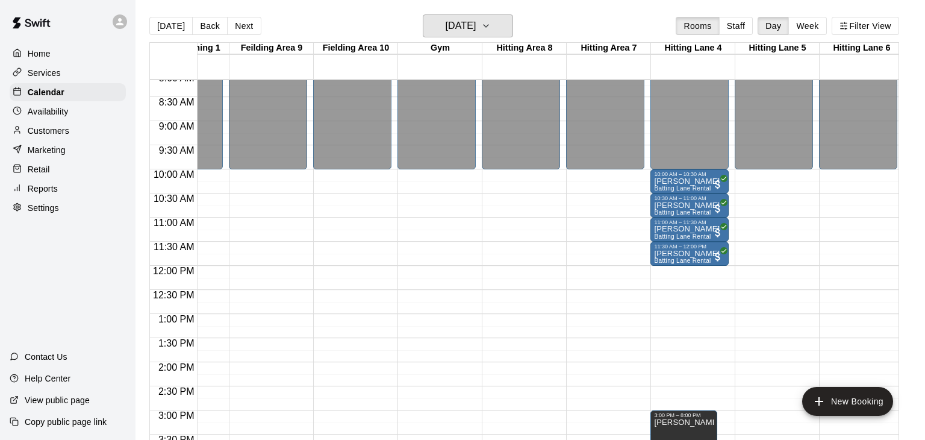
scroll to position [394, 305]
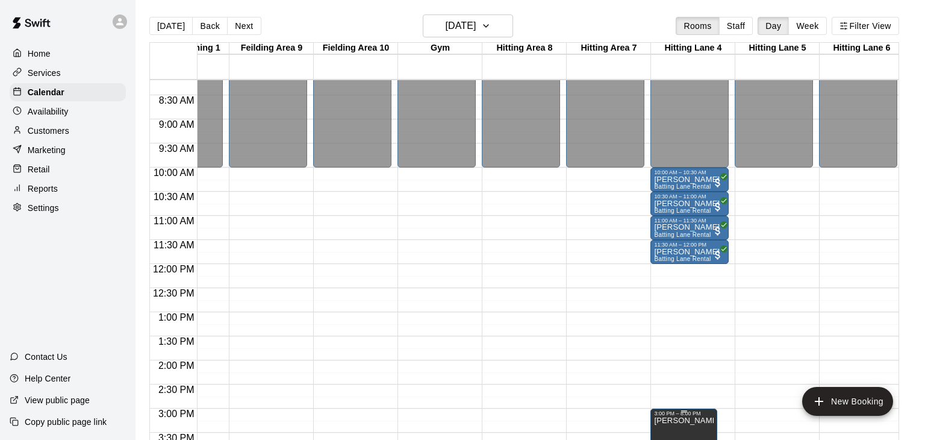
click at [665, 424] on icon "delete" at bounding box center [665, 418] width 14 height 14
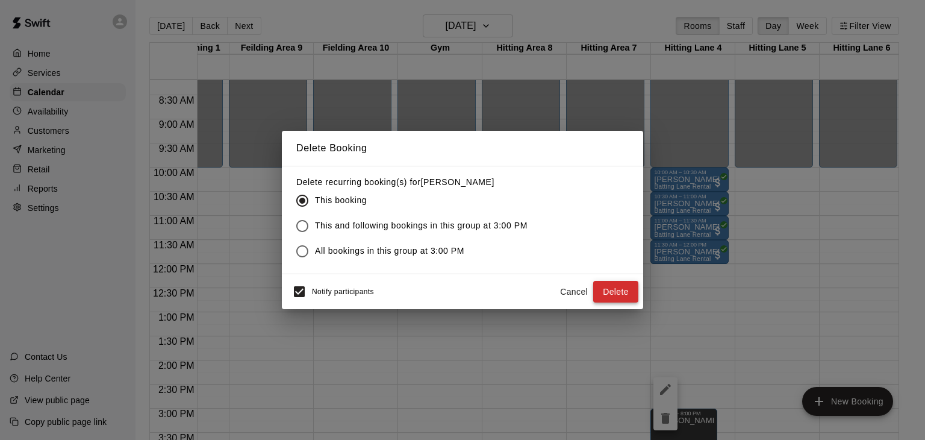
click at [612, 291] on button "Delete" at bounding box center [615, 292] width 45 height 22
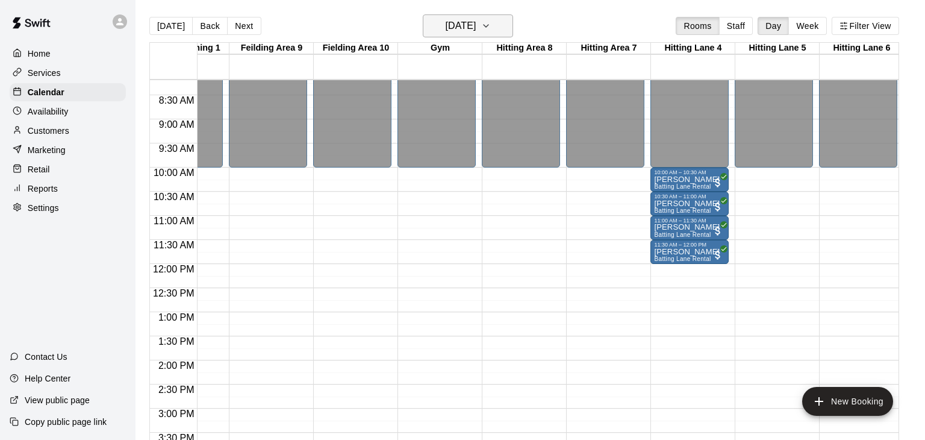
click at [491, 25] on icon "button" at bounding box center [486, 26] width 10 height 14
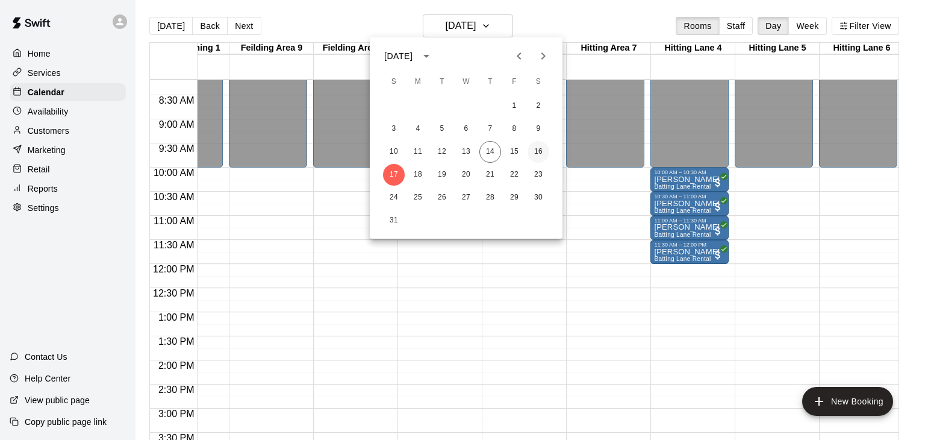
click at [539, 150] on button "16" at bounding box center [539, 152] width 22 height 22
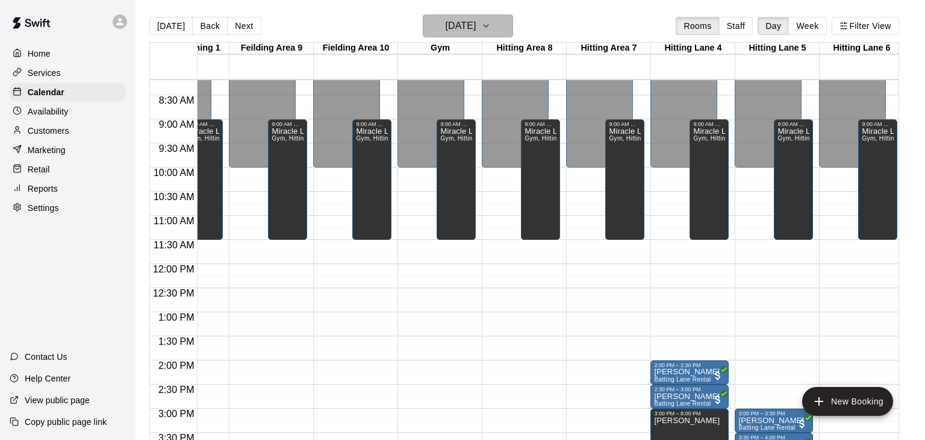
click at [509, 24] on button "Saturday Aug 16" at bounding box center [468, 25] width 90 height 23
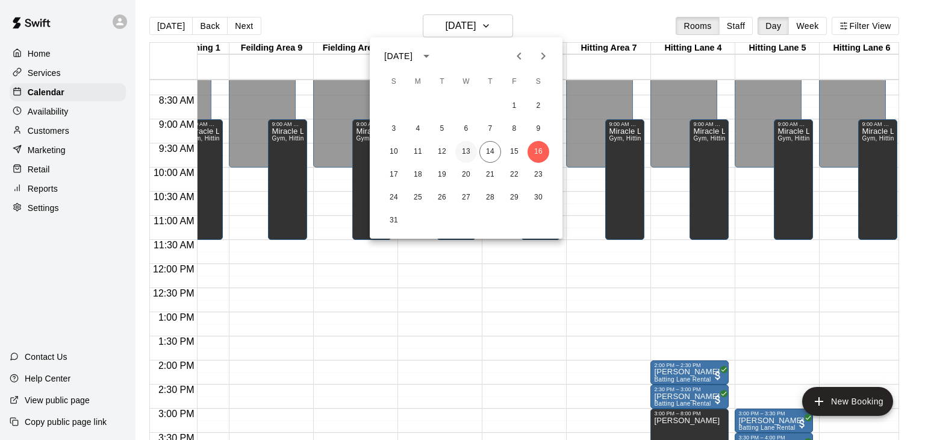
click at [468, 154] on button "13" at bounding box center [466, 152] width 22 height 22
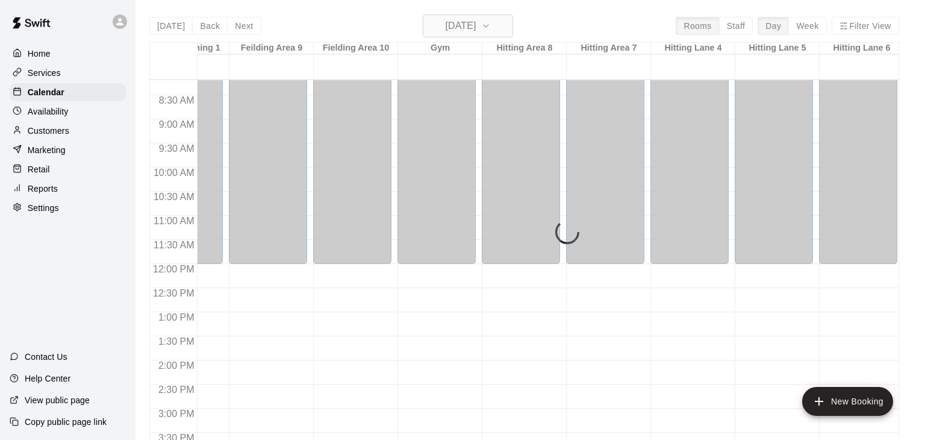
click at [488, 26] on icon "button" at bounding box center [486, 26] width 5 height 2
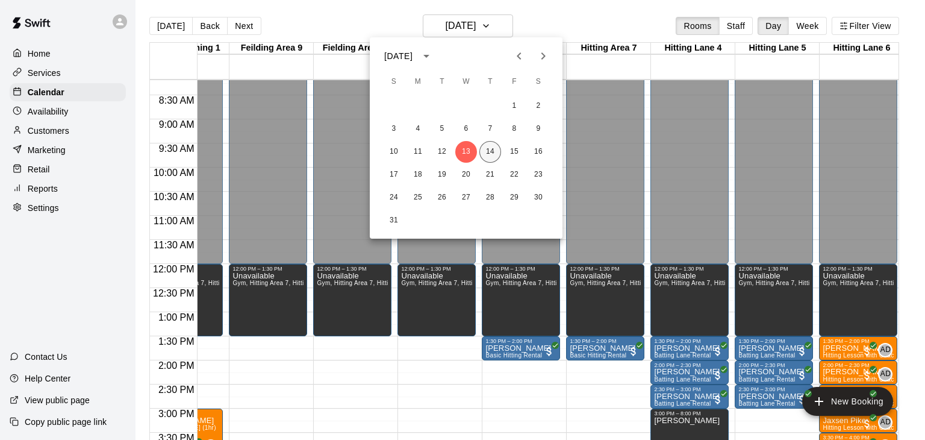
click at [489, 152] on button "14" at bounding box center [490, 152] width 22 height 22
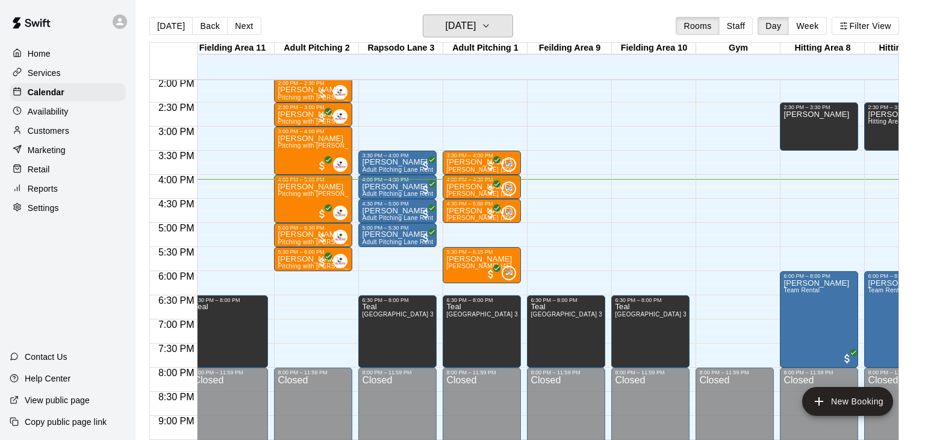
scroll to position [0, 0]
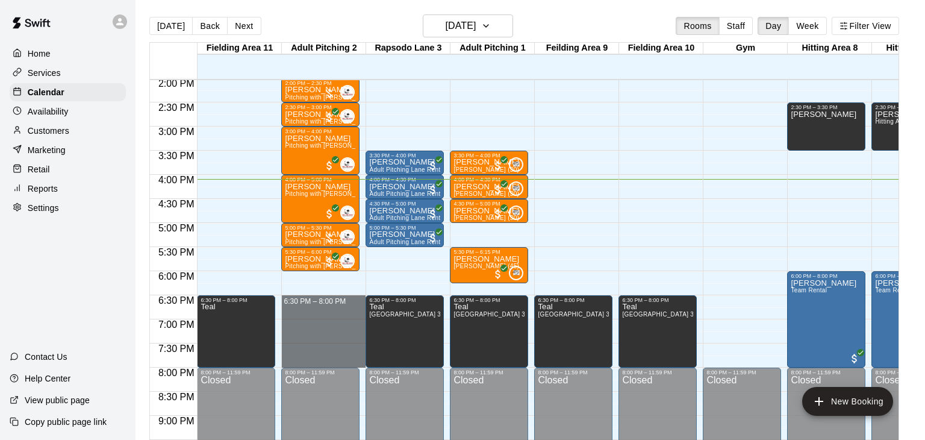
drag, startPoint x: 316, startPoint y: 297, endPoint x: 313, endPoint y: 359, distance: 62.1
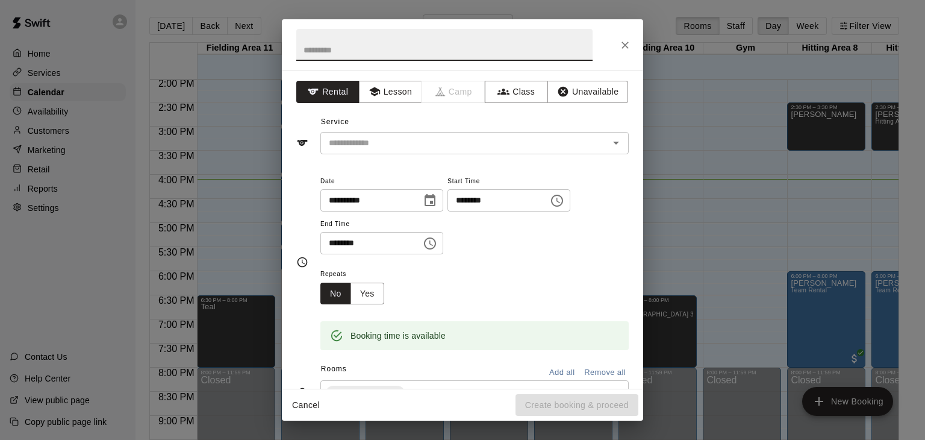
click at [405, 54] on input "text" at bounding box center [444, 45] width 296 height 32
type input "****"
click at [578, 98] on button "Unavailable" at bounding box center [587, 92] width 81 height 22
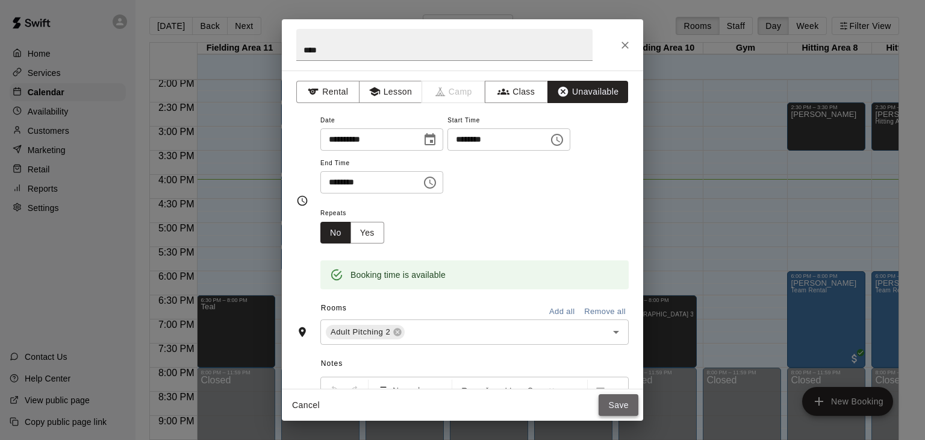
click at [627, 406] on button "Save" at bounding box center [619, 405] width 40 height 22
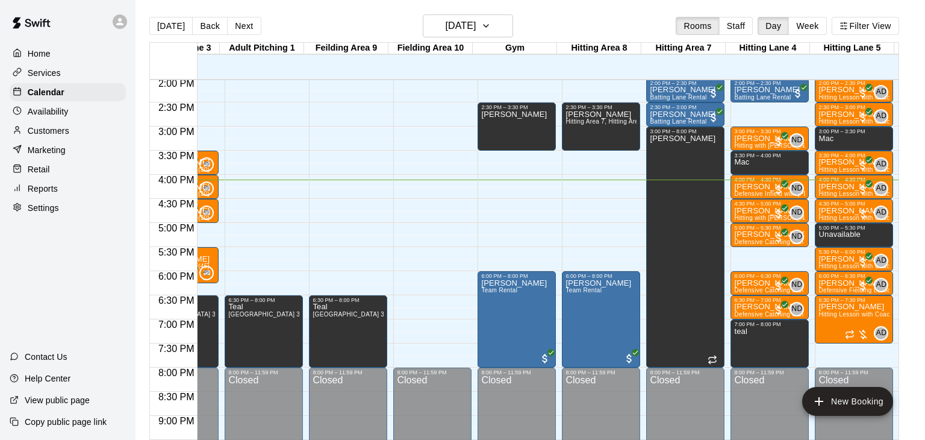
scroll to position [0, 309]
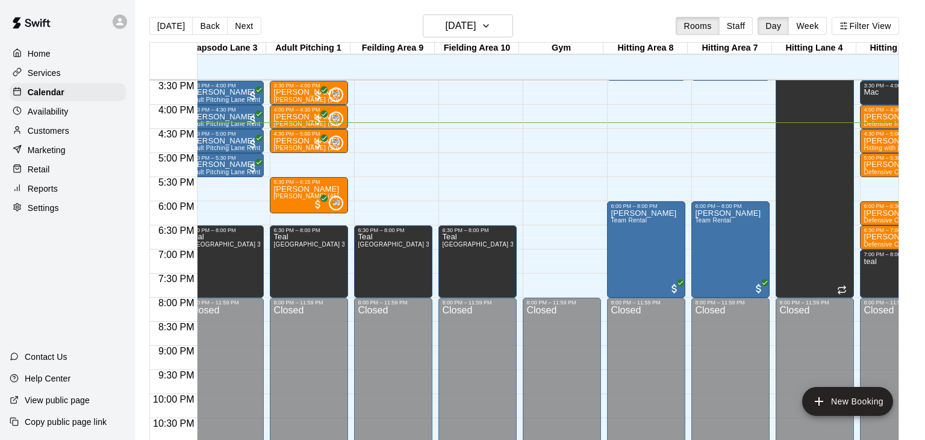
scroll to position [746, 184]
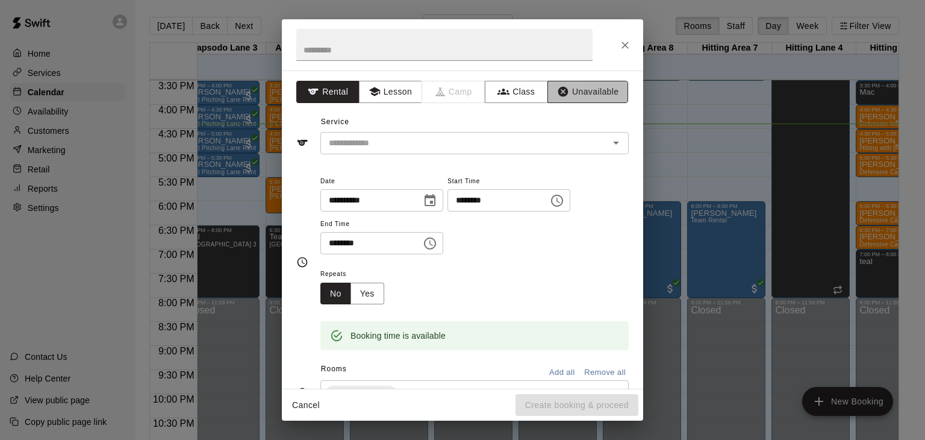
click at [608, 90] on button "Unavailable" at bounding box center [587, 92] width 81 height 22
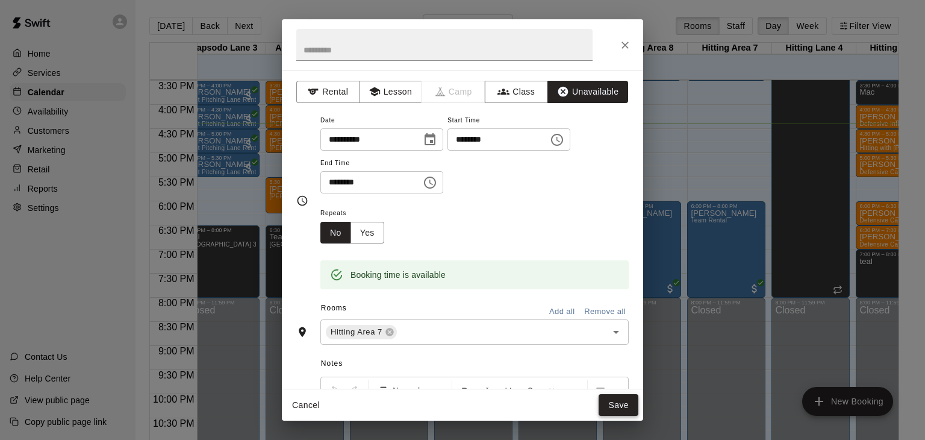
click at [621, 399] on button "Save" at bounding box center [619, 405] width 40 height 22
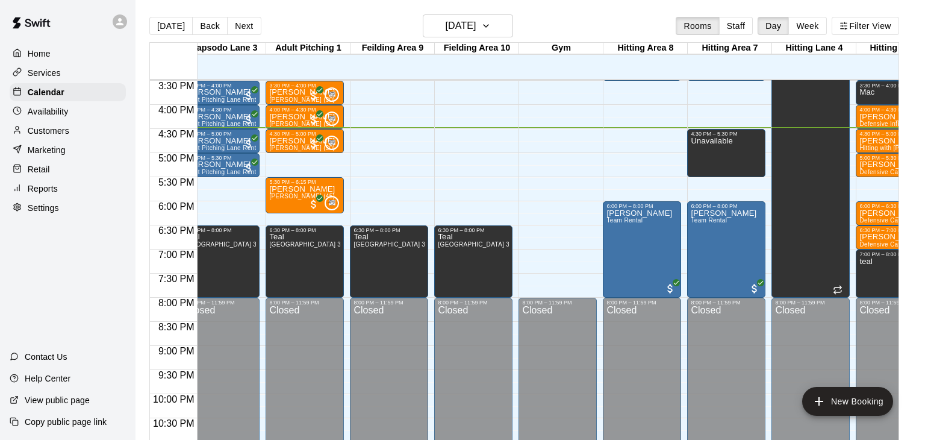
click at [72, 117] on div "Availability" at bounding box center [68, 111] width 116 height 18
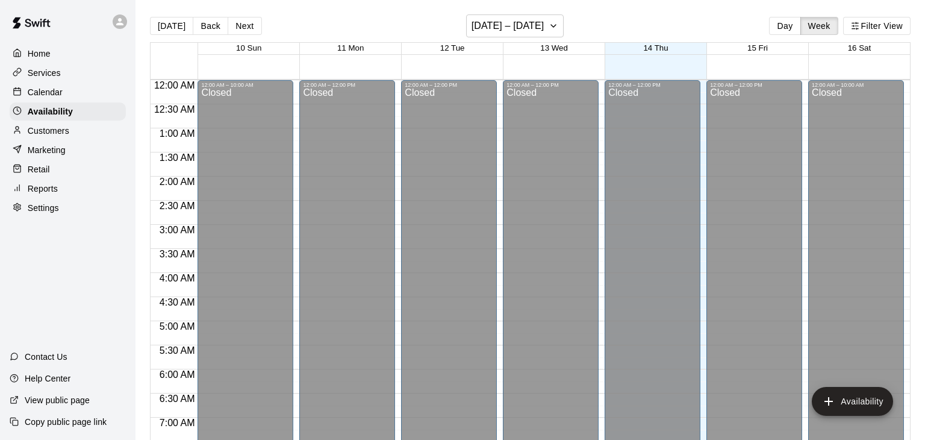
scroll to position [782, 0]
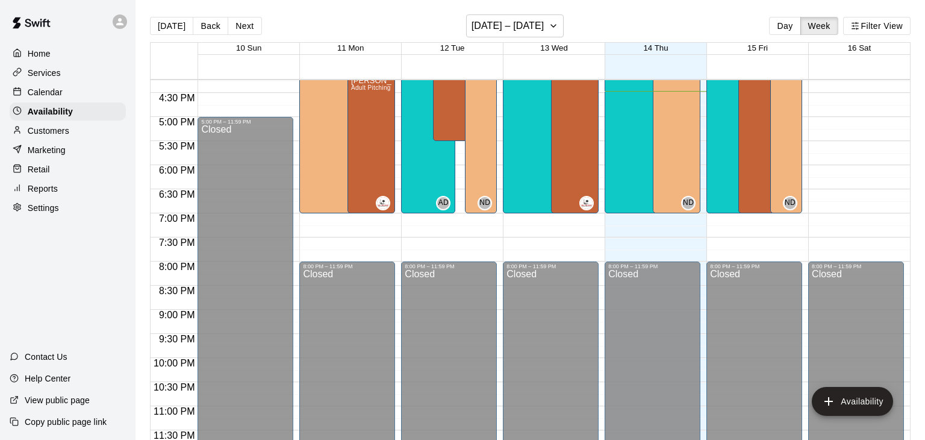
click at [50, 86] on div "Calendar" at bounding box center [68, 92] width 116 height 18
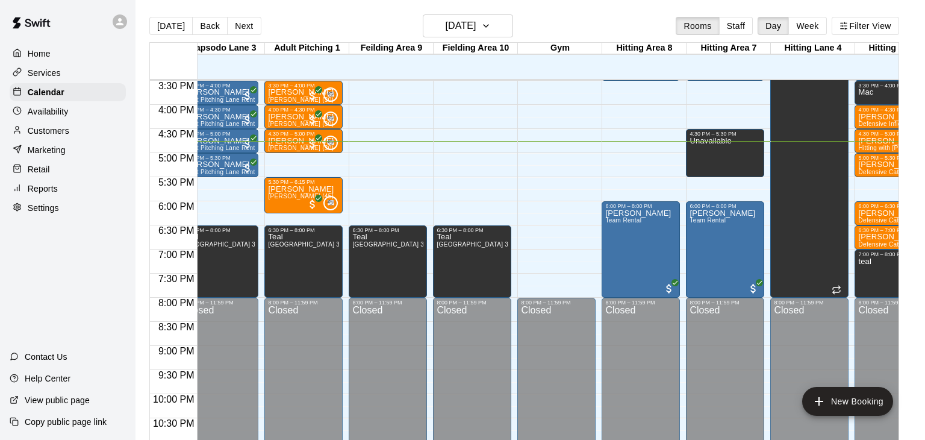
scroll to position [746, 198]
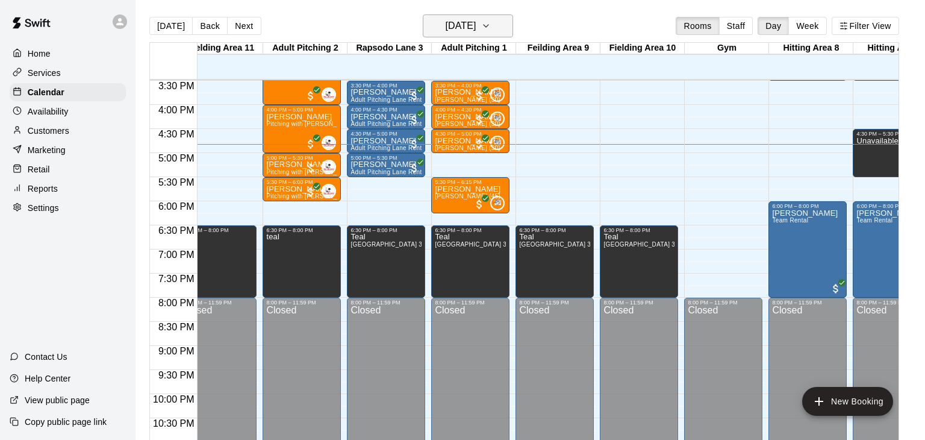
click at [491, 29] on icon "button" at bounding box center [486, 26] width 10 height 14
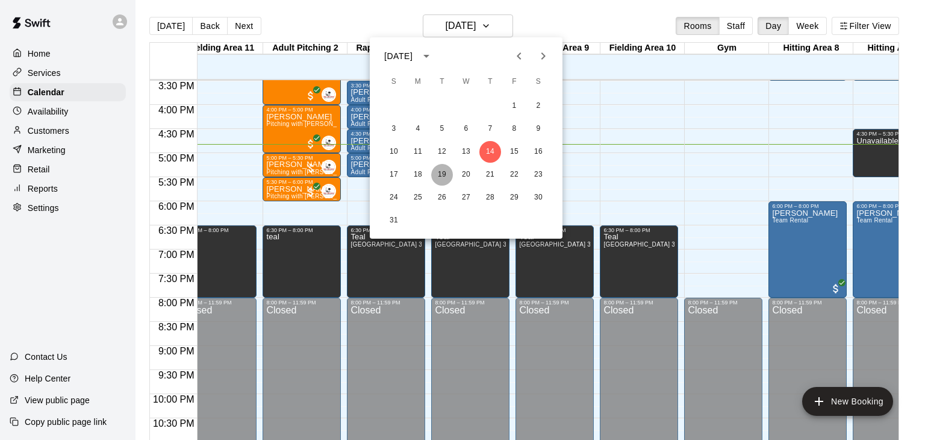
click at [440, 179] on button "19" at bounding box center [442, 175] width 22 height 22
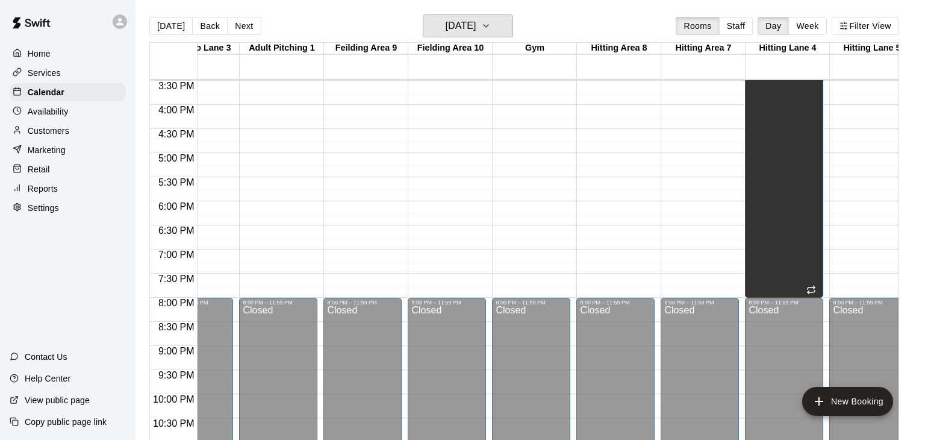
scroll to position [0, 309]
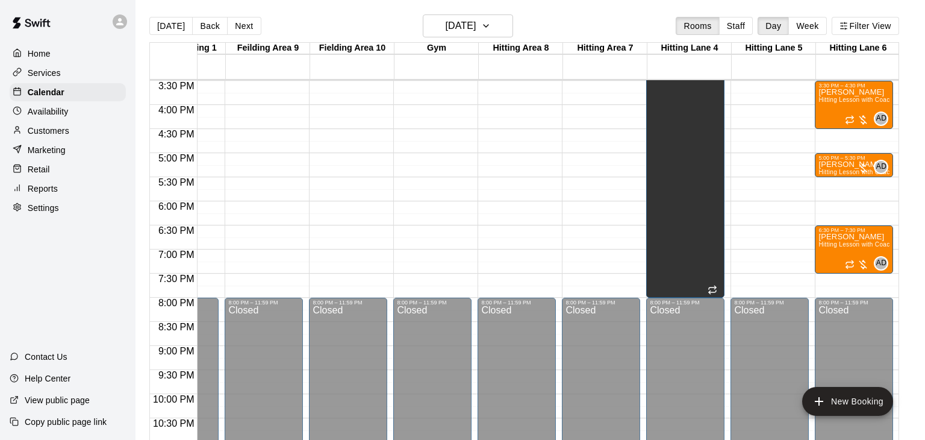
drag, startPoint x: 833, startPoint y: 179, endPoint x: 833, endPoint y: 190, distance: 11.4
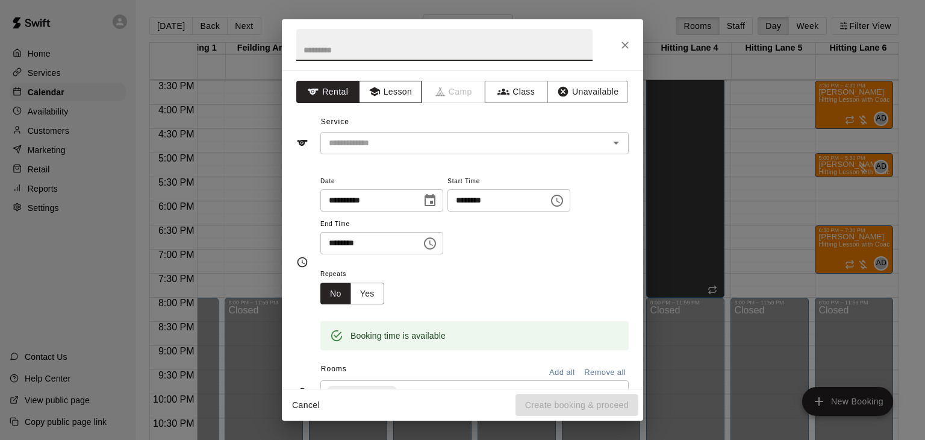
click at [391, 86] on button "Lesson" at bounding box center [390, 92] width 63 height 22
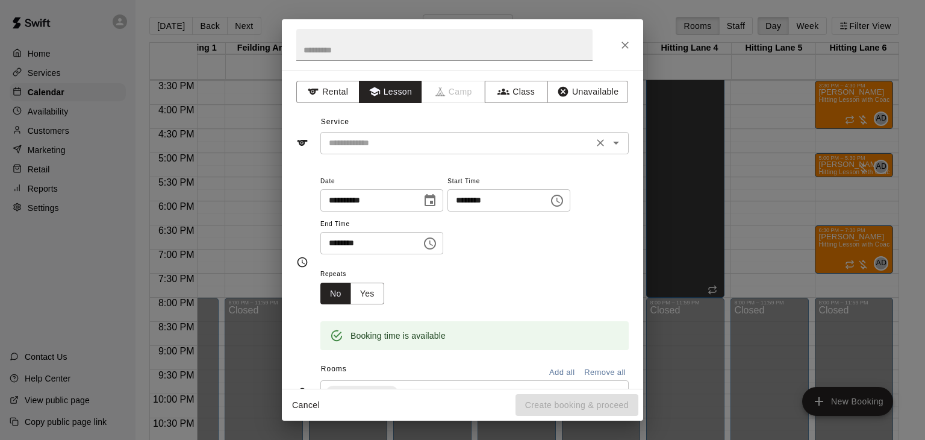
click at [399, 133] on div "​" at bounding box center [474, 143] width 308 height 22
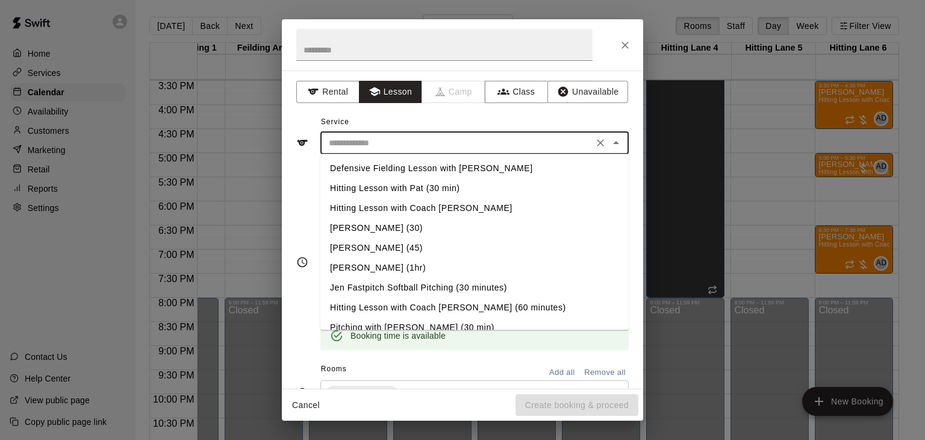
click at [397, 204] on li "Hitting Lesson with Coach [PERSON_NAME]" at bounding box center [474, 208] width 308 height 20
type input "**********"
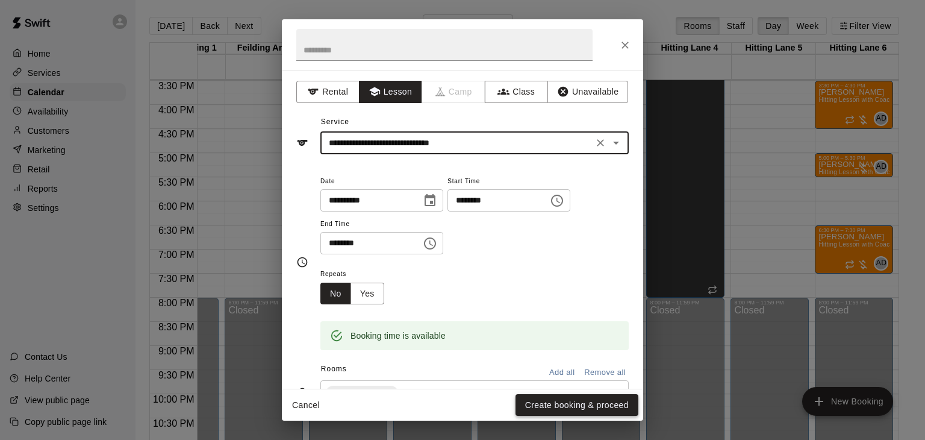
click at [591, 402] on button "Create booking & proceed" at bounding box center [576, 405] width 123 height 22
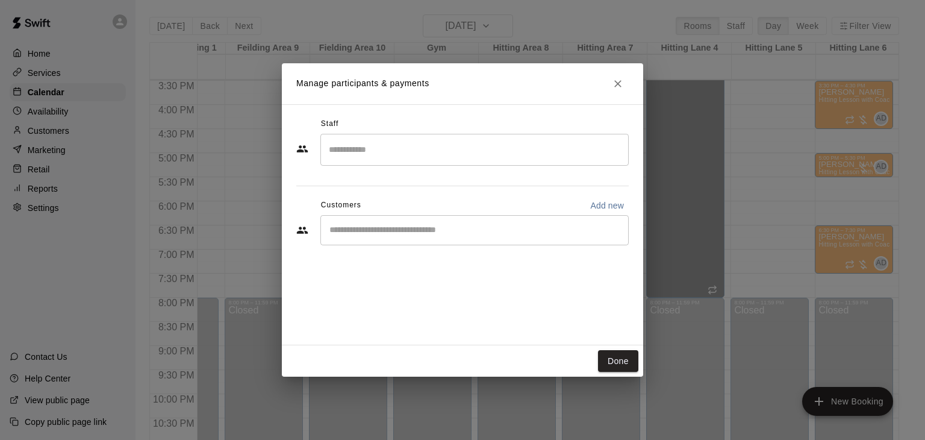
click at [390, 150] on input "Search staff" at bounding box center [474, 149] width 297 height 21
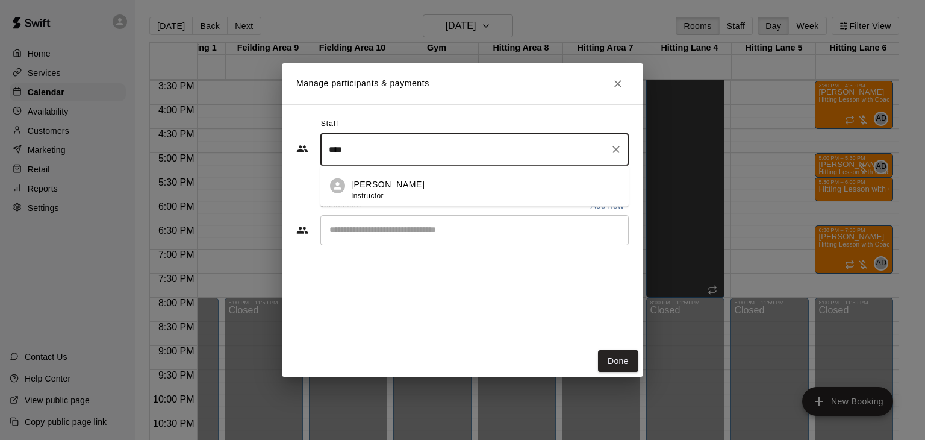
click at [384, 181] on p "Anthony Dionisio" at bounding box center [387, 184] width 73 height 13
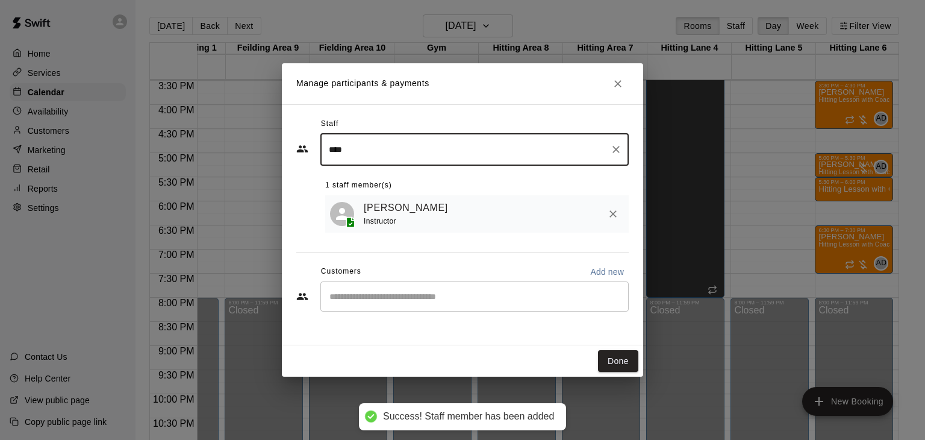
type input "****"
click at [369, 295] on input "Start typing to search customers..." at bounding box center [474, 296] width 297 height 12
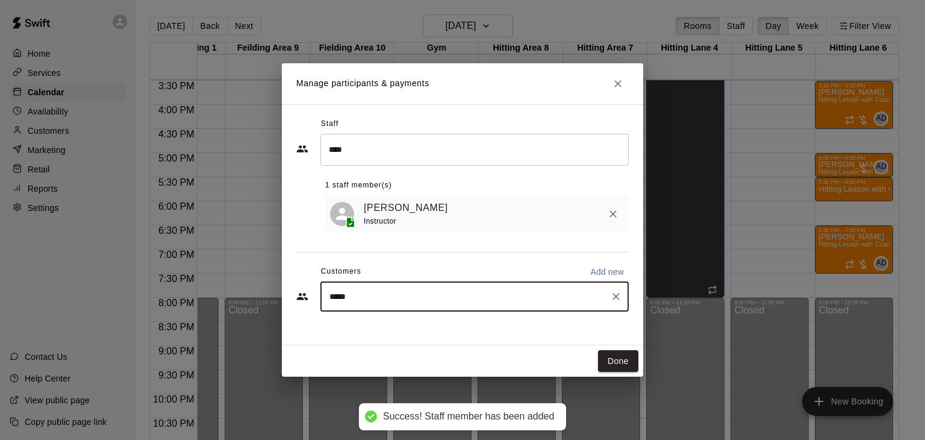
type input "******"
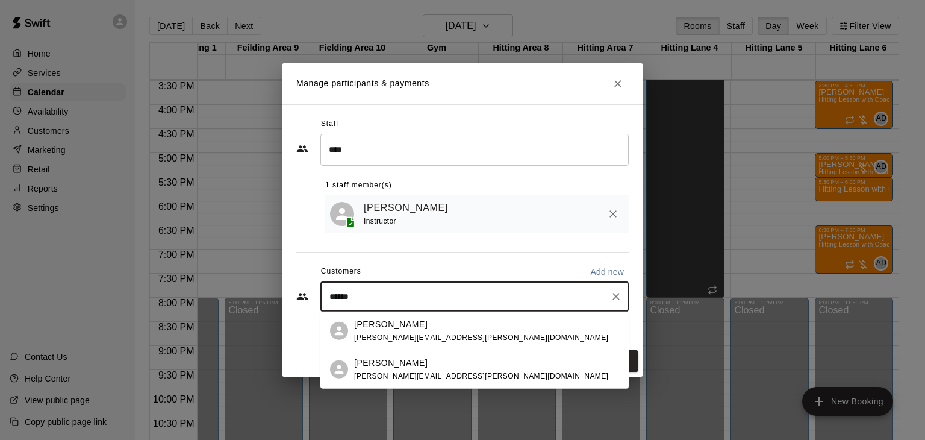
click at [380, 364] on p "[PERSON_NAME]" at bounding box center [390, 362] width 73 height 13
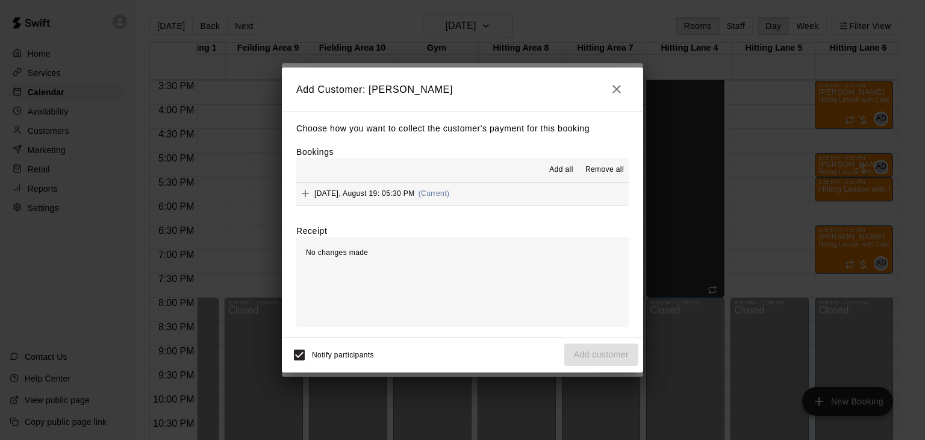
click at [567, 173] on span "Add all" at bounding box center [561, 170] width 24 height 12
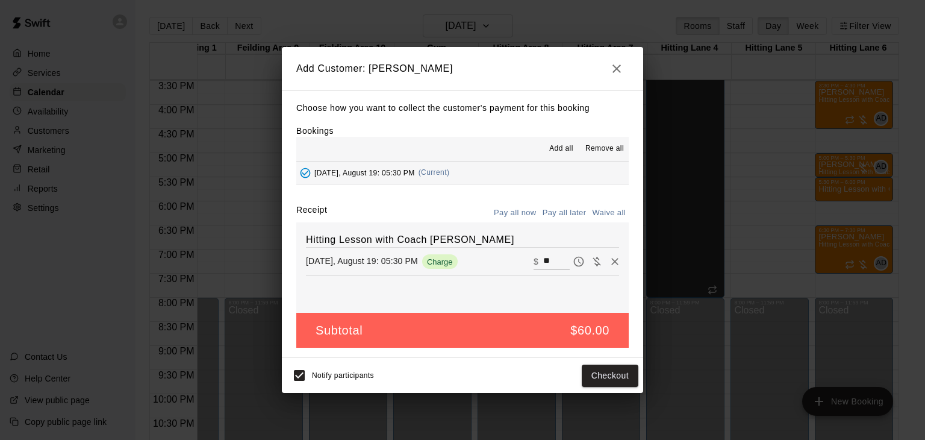
click at [580, 217] on button "Pay all later" at bounding box center [565, 213] width 50 height 19
click at [599, 373] on button "Add customer" at bounding box center [601, 375] width 74 height 22
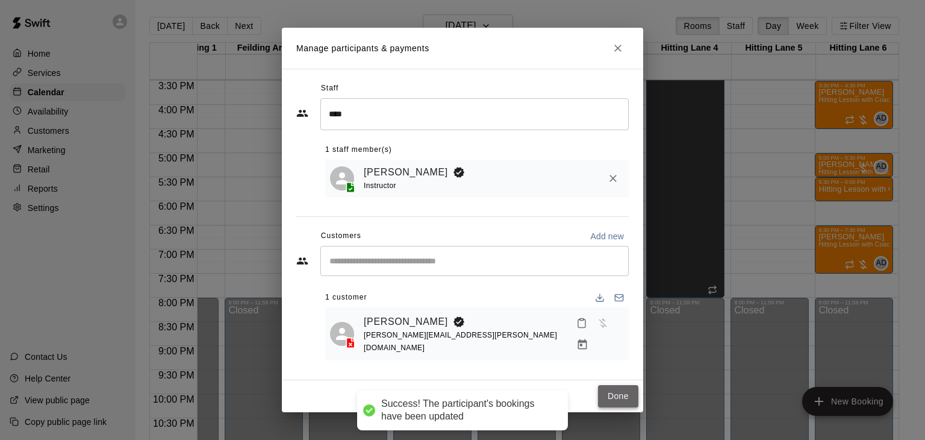
click at [614, 390] on button "Done" at bounding box center [618, 396] width 40 height 22
